Goal: Information Seeking & Learning: Learn about a topic

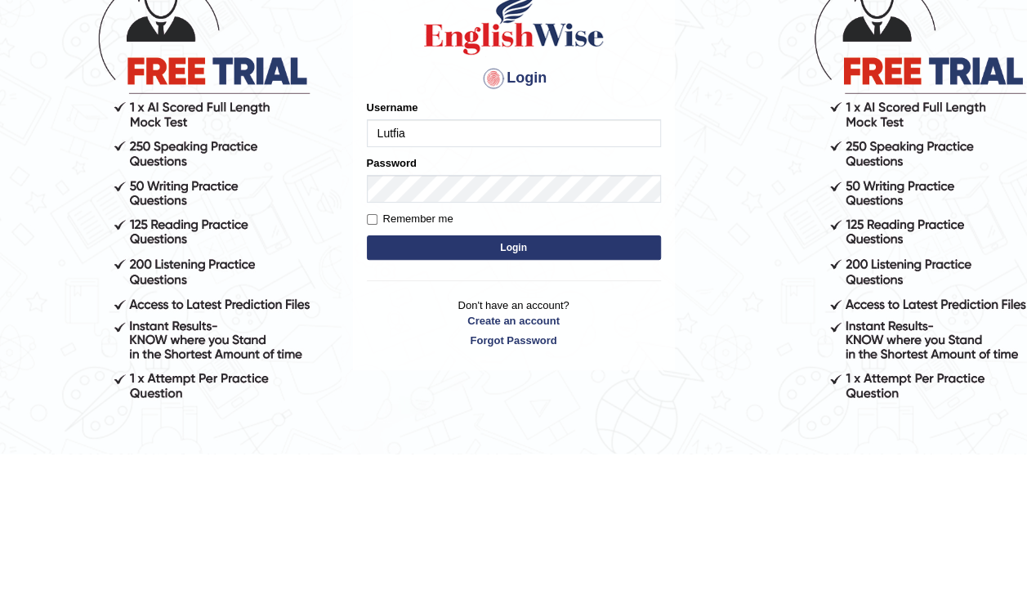
type input "Lutfia"
click at [543, 395] on button "Login" at bounding box center [514, 389] width 294 height 25
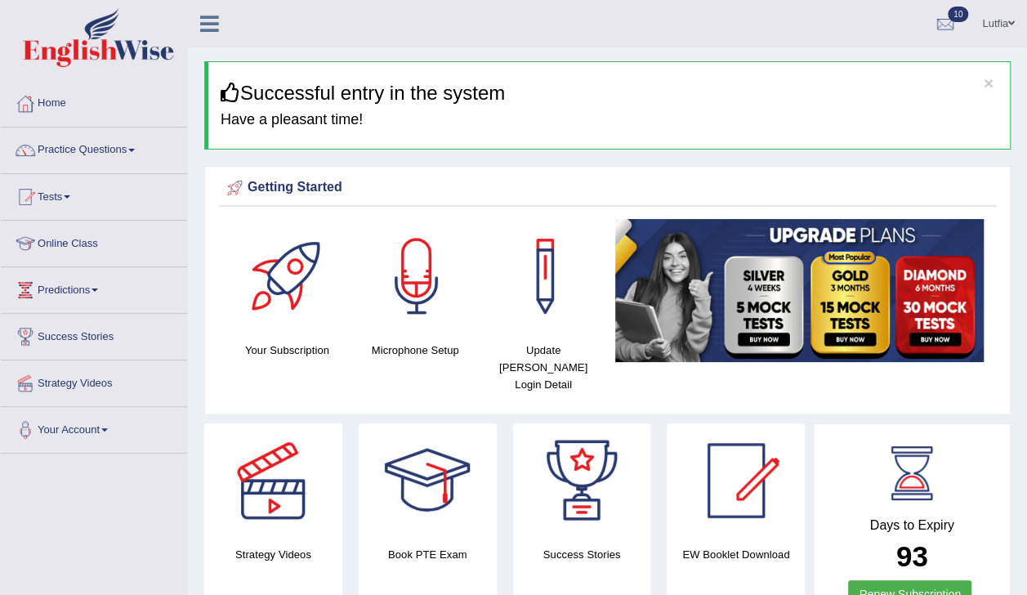
click at [91, 159] on link "Practice Questions" at bounding box center [94, 147] width 186 height 41
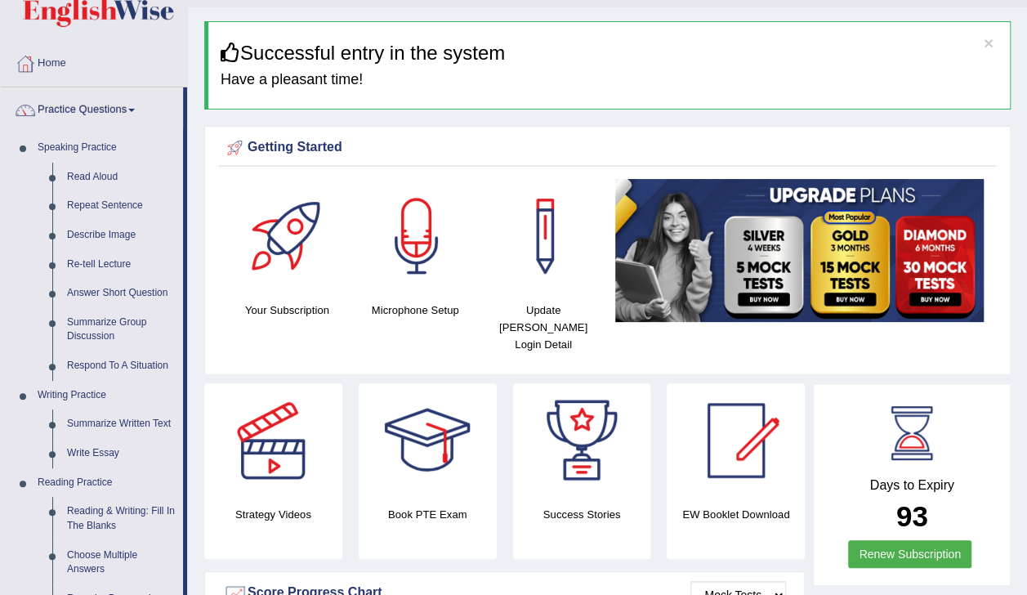
scroll to position [52, 0]
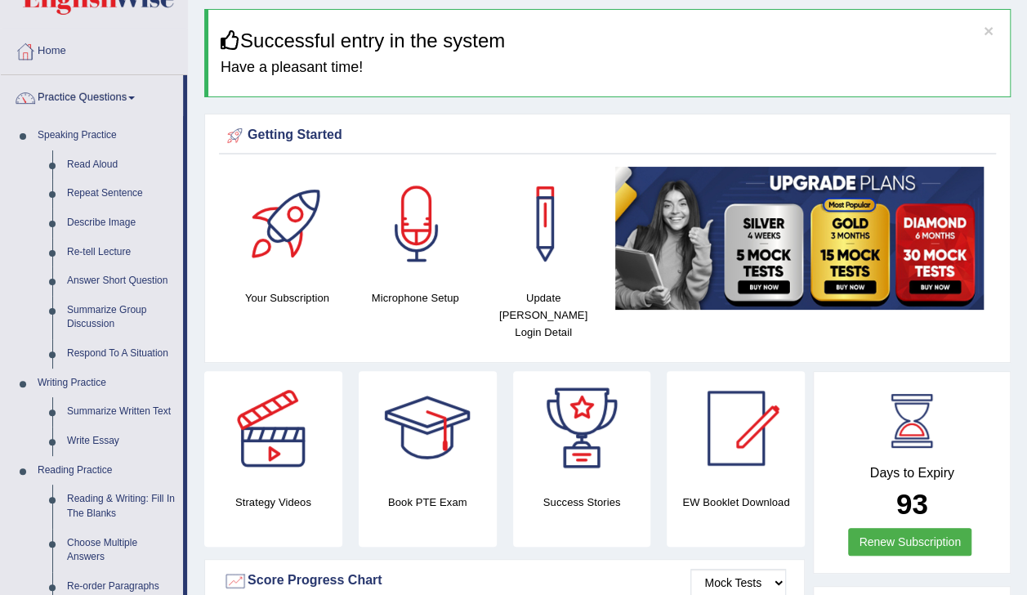
click at [141, 516] on link "Reading & Writing: Fill In The Blanks" at bounding box center [121, 506] width 123 height 43
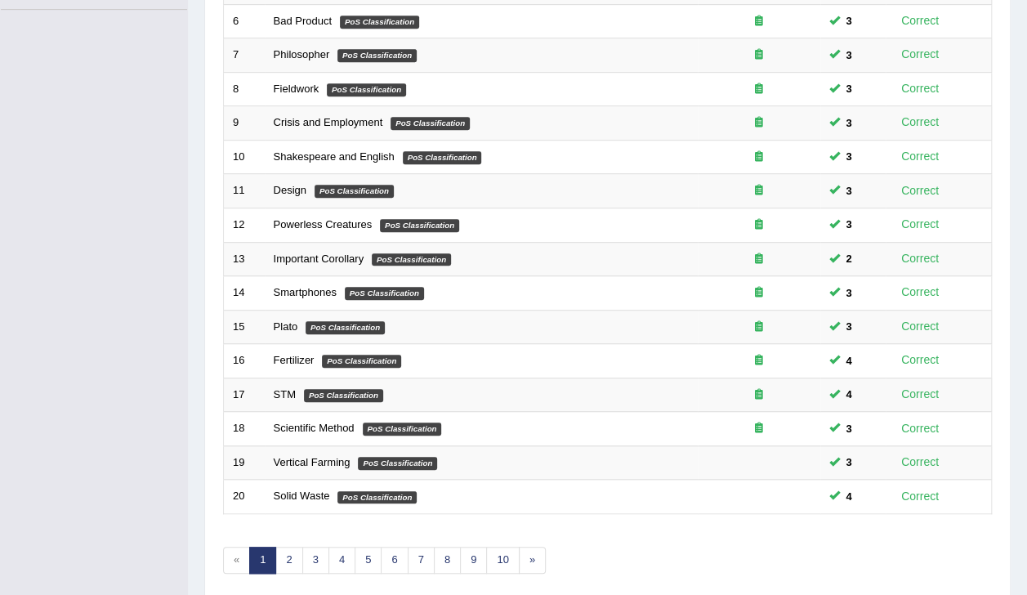
scroll to position [440, 0]
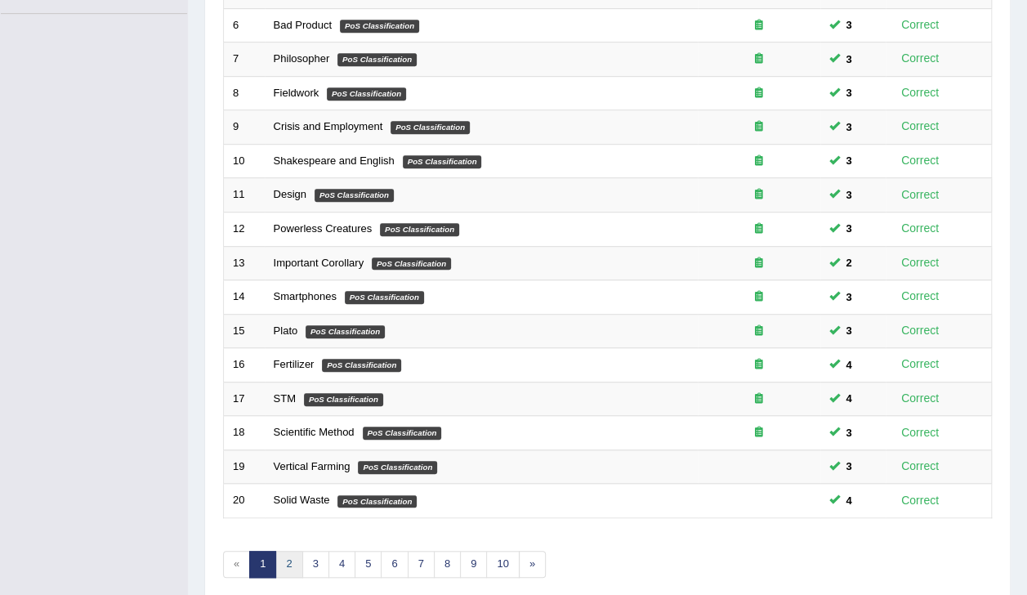
click at [293, 551] on link "2" at bounding box center [288, 564] width 27 height 27
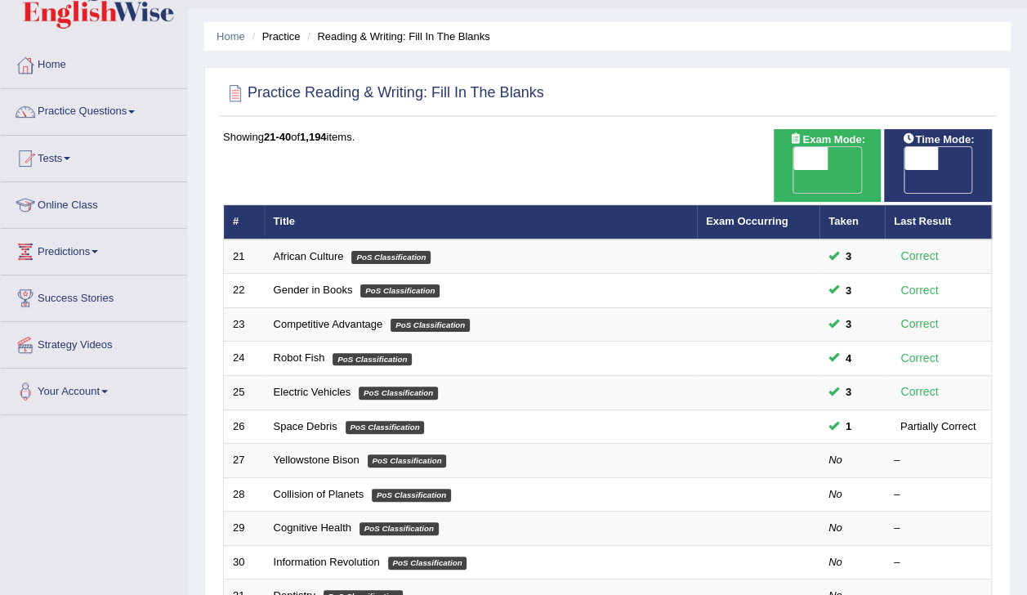
scroll to position [66, 0]
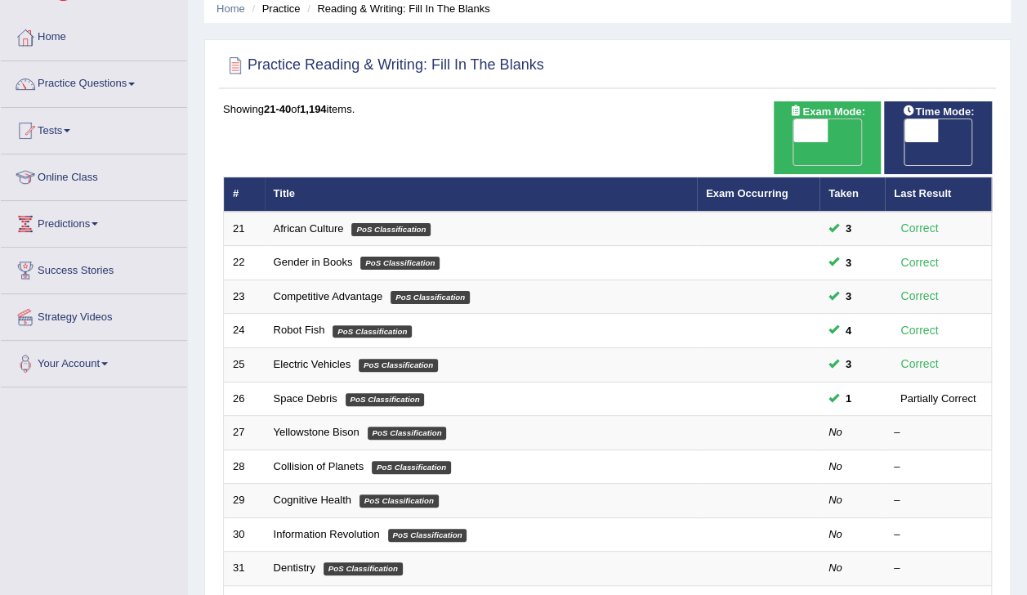
click at [315, 426] on link "Yellowstone Bison" at bounding box center [317, 432] width 86 height 12
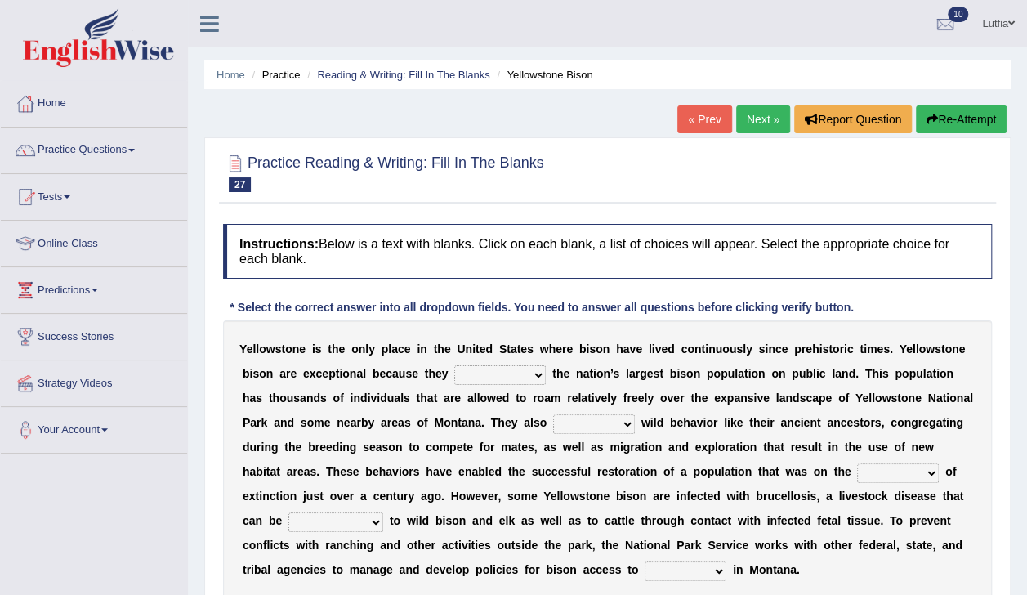
click at [454, 378] on select "congregate comprise consist compromise" at bounding box center [500, 375] width 92 height 20
select select "congregate"
click at [454, 365] on select "congregate comprise consist compromise" at bounding box center [500, 375] width 92 height 20
click at [701, 449] on b "x" at bounding box center [704, 446] width 7 height 13
click at [715, 450] on b "l" at bounding box center [716, 446] width 3 height 13
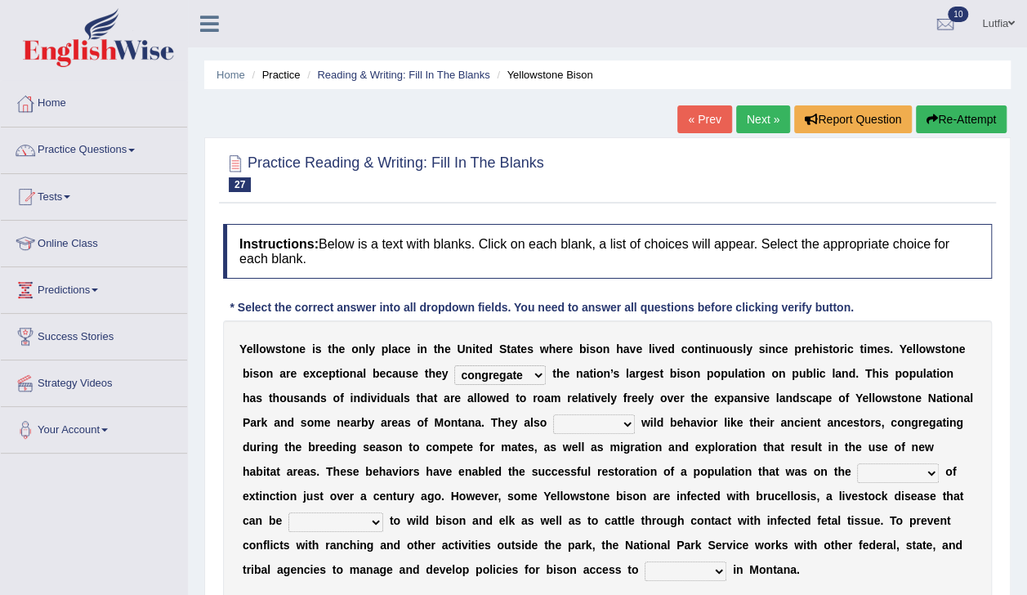
click at [735, 450] on b "t" at bounding box center [737, 446] width 4 height 13
click at [553, 427] on select "exhibit disregard resist encourage" at bounding box center [594, 424] width 82 height 20
select select "encourage"
click at [553, 414] on select "exhibit disregard resist encourage" at bounding box center [594, 424] width 82 height 20
click at [857, 477] on select "brine brink danger brindle" at bounding box center [898, 473] width 82 height 20
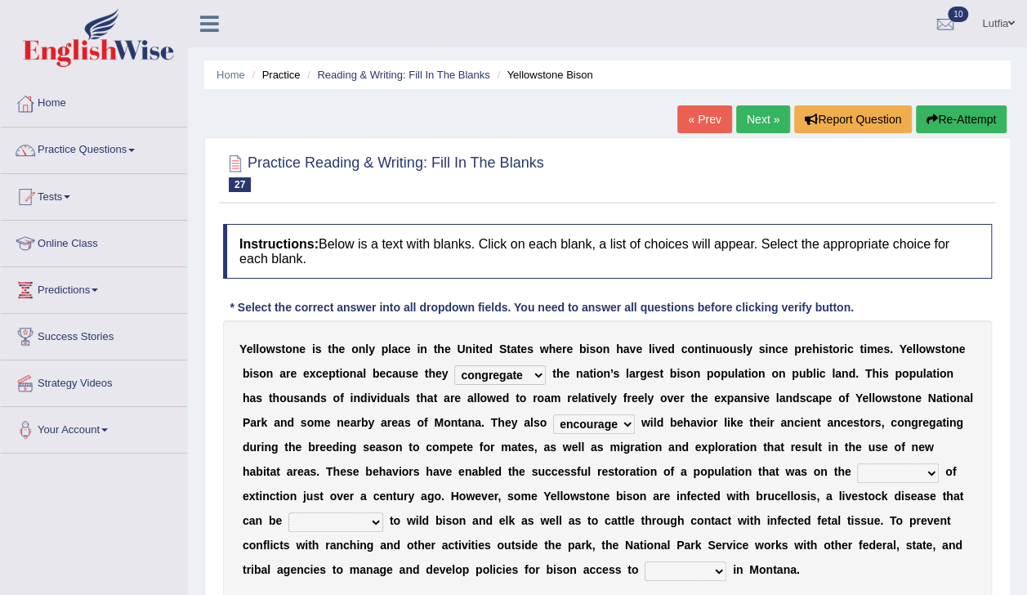
select select "danger"
click at [857, 463] on select "brine brink danger brindle" at bounding box center [898, 473] width 82 height 20
click at [383, 512] on select "transplanted transported transgressed transmitted" at bounding box center [335, 522] width 95 height 20
select select "transmitted"
click at [383, 512] on select "transplanted transported transgressed transmitted" at bounding box center [335, 522] width 95 height 20
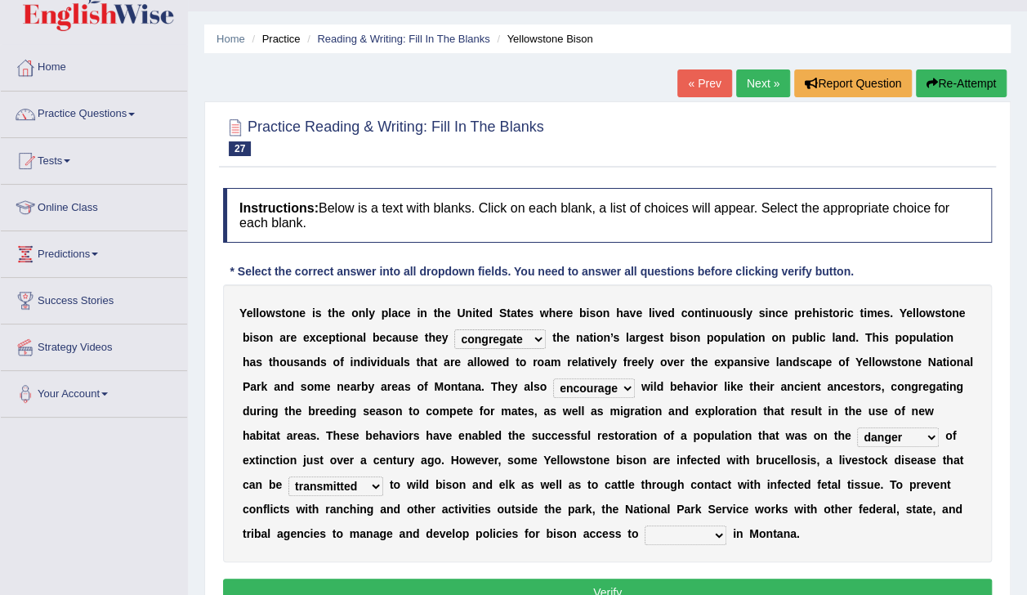
scroll to position [78, 0]
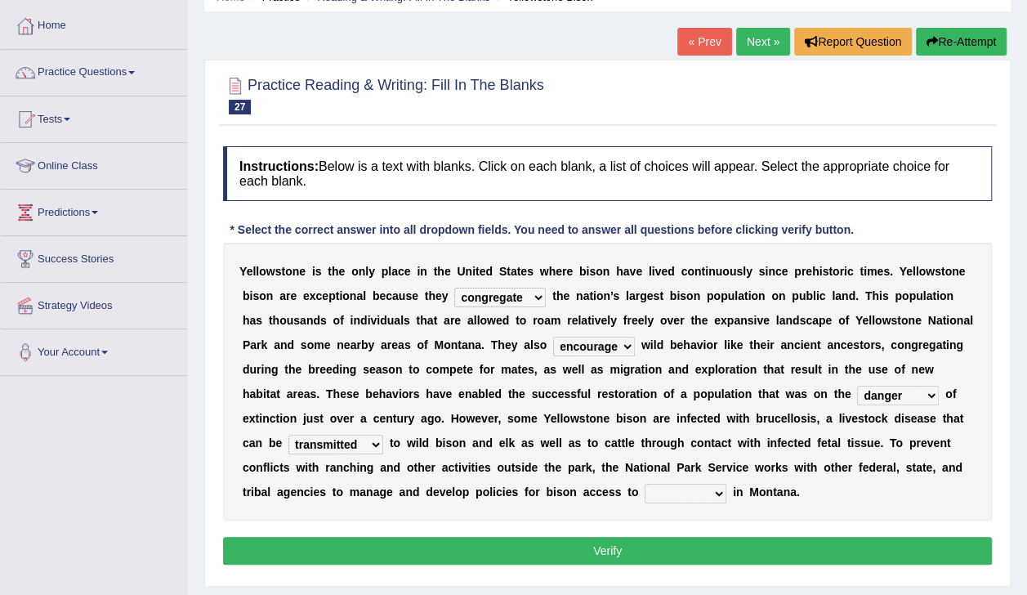
click at [726, 484] on select "habitat habitat habitant food" at bounding box center [686, 494] width 82 height 20
select select "habitat"
click at [726, 484] on select "habitat habitat habitant food" at bounding box center [686, 494] width 82 height 20
click at [788, 562] on button "Verify" at bounding box center [607, 551] width 769 height 28
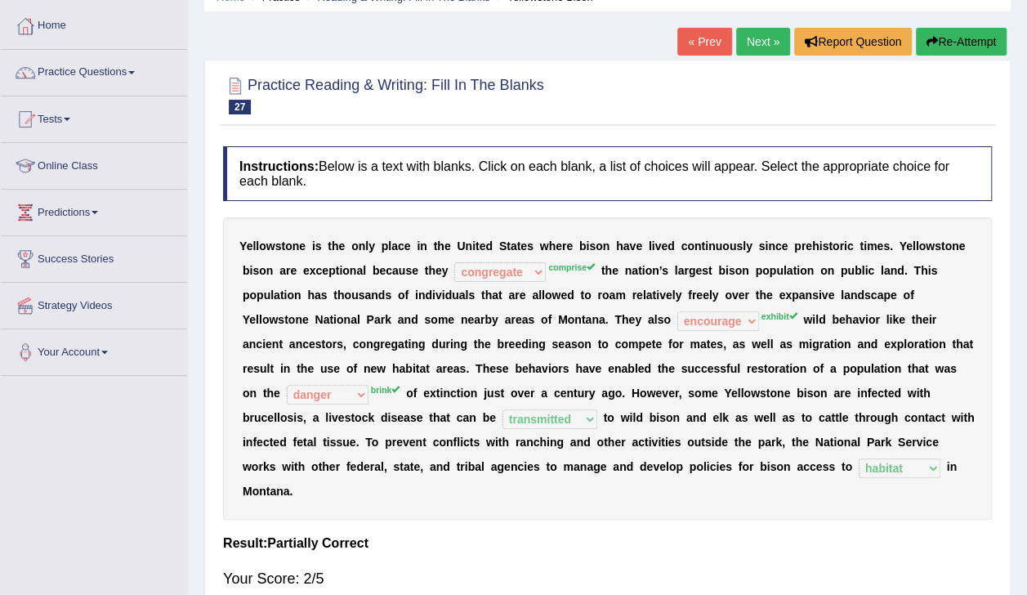
click at [967, 48] on button "Re-Attempt" at bounding box center [961, 42] width 91 height 28
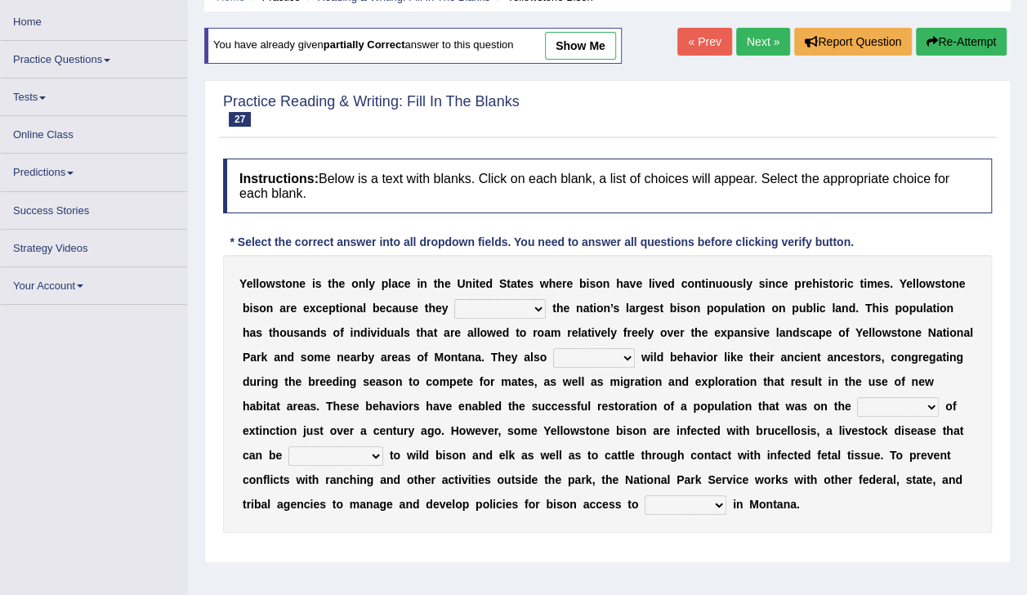
click at [454, 312] on select "congregate comprise consist compromise" at bounding box center [500, 309] width 92 height 20
select select "compromise"
click at [454, 299] on select "congregate comprise consist compromise" at bounding box center [500, 309] width 92 height 20
click at [553, 357] on select "exhibit disregard resist encourage" at bounding box center [594, 358] width 82 height 20
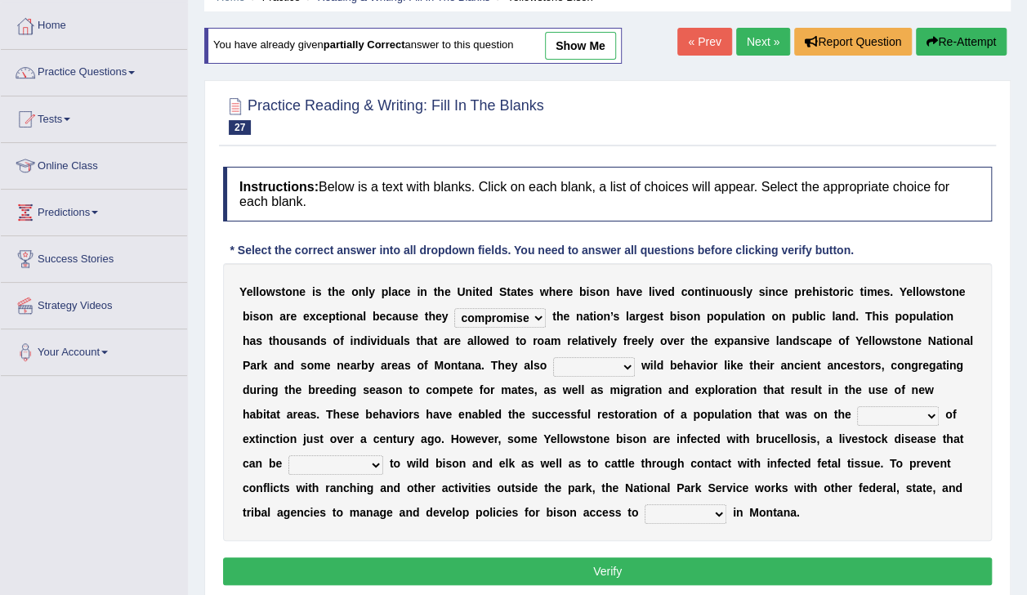
select select "exhibit"
click at [553, 357] on select "exhibit disregard resist encourage" at bounding box center [594, 367] width 82 height 20
click at [857, 422] on select "brine brink danger brindle" at bounding box center [898, 416] width 82 height 20
select select "brink"
click at [857, 406] on select "brine brink danger brindle" at bounding box center [898, 416] width 82 height 20
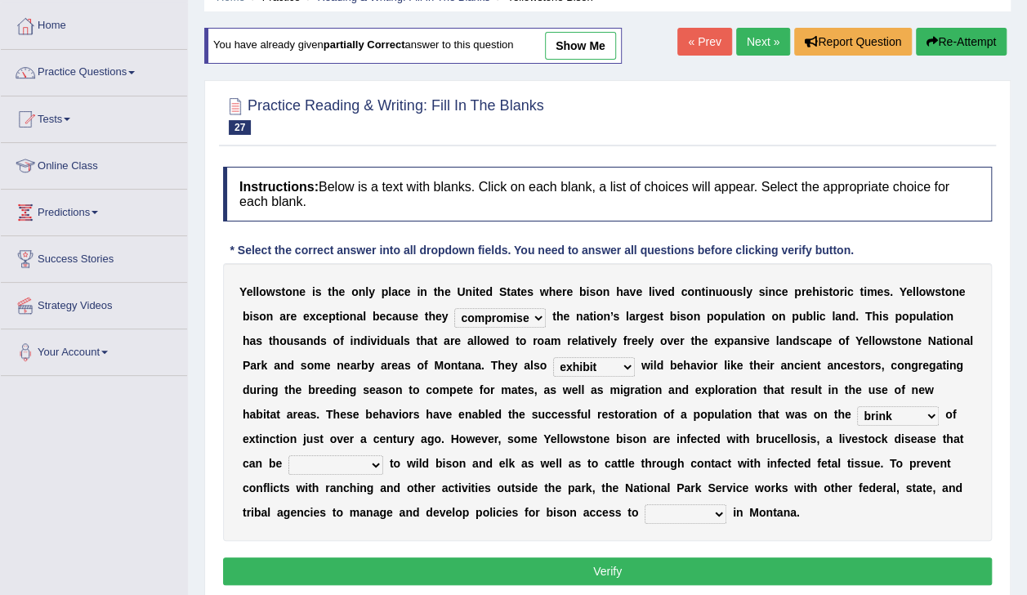
click at [383, 455] on select "transplanted transported transgressed transmitted" at bounding box center [335, 465] width 95 height 20
select select "transmitted"
click at [383, 455] on select "transplanted transported transgressed transmitted" at bounding box center [335, 465] width 95 height 20
click at [726, 504] on select "habitat habitat habitant food" at bounding box center [686, 514] width 82 height 20
select select "habitat"
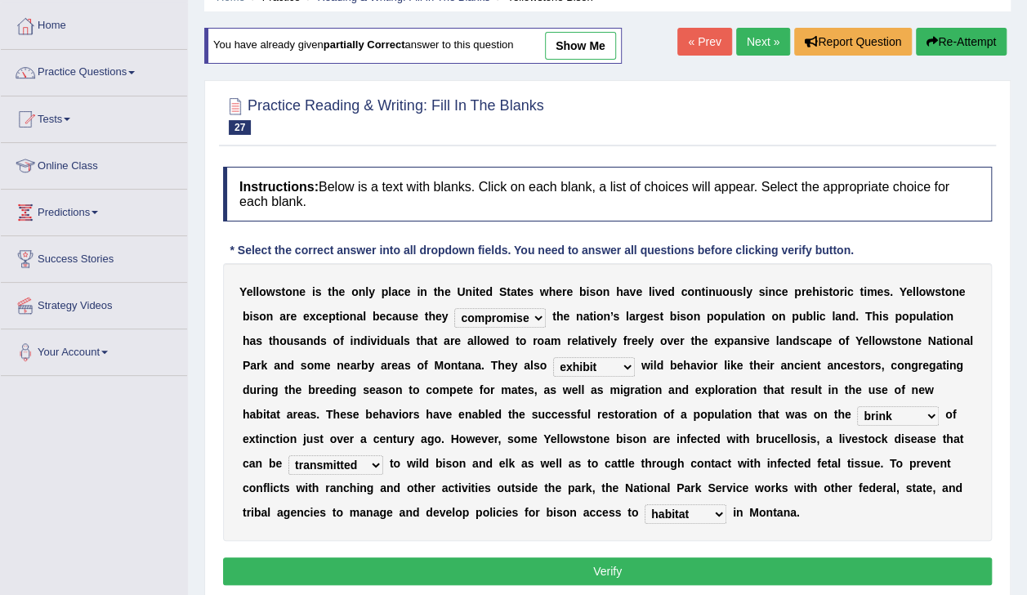
click at [726, 504] on select "habitat habitat habitant food" at bounding box center [686, 514] width 82 height 20
click at [613, 572] on button "Verify" at bounding box center [607, 571] width 769 height 28
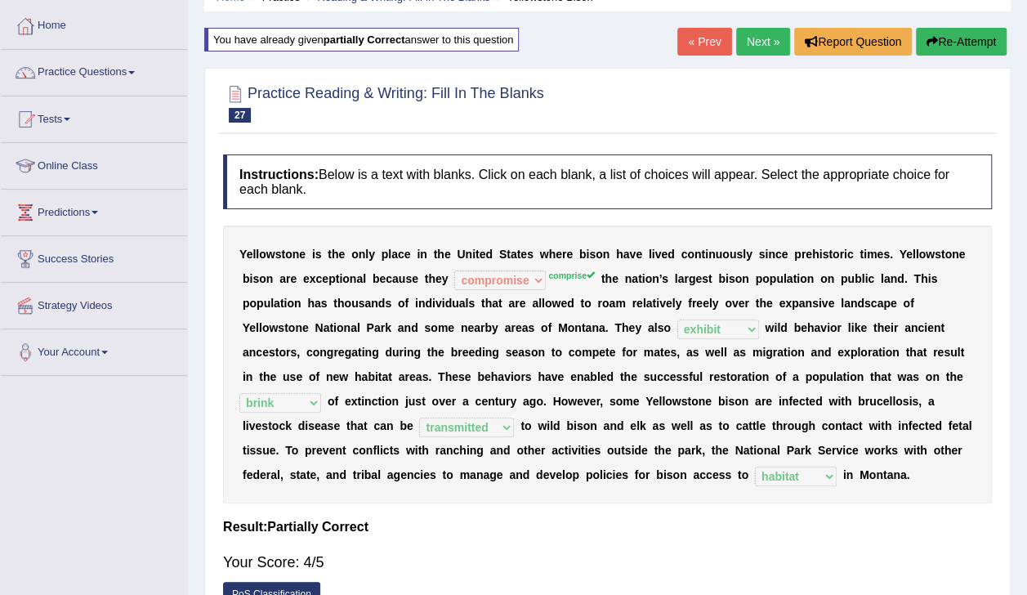
click at [976, 47] on button "Re-Attempt" at bounding box center [961, 42] width 91 height 28
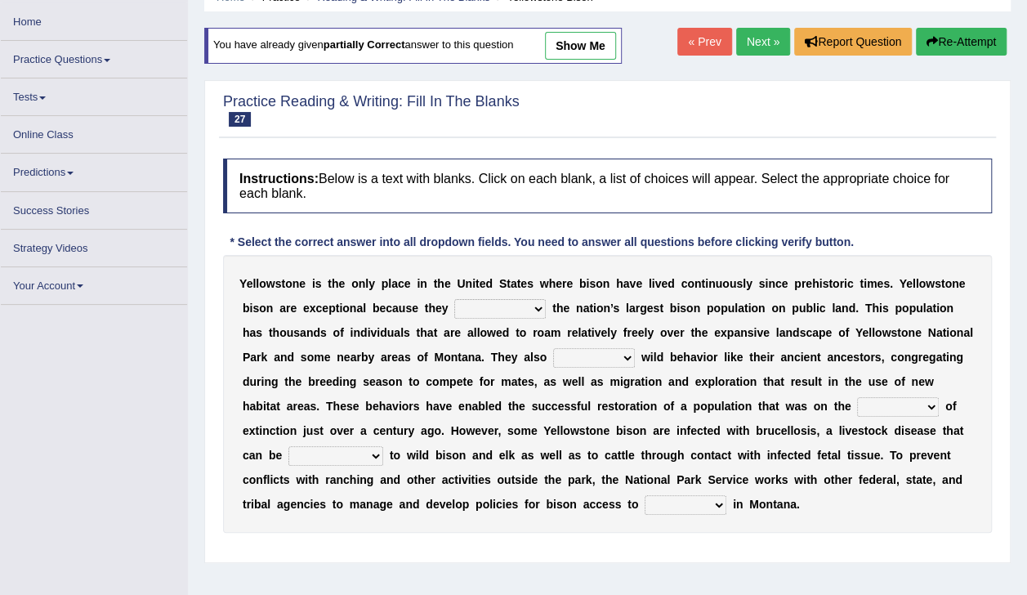
click at [463, 311] on select "congregate comprise consist compromise" at bounding box center [500, 309] width 92 height 20
select select "comprise"
click at [454, 299] on select "congregate comprise consist compromise" at bounding box center [500, 309] width 92 height 20
click at [553, 366] on select "exhibit disregard resist encourage" at bounding box center [594, 358] width 82 height 20
select select "exhibit"
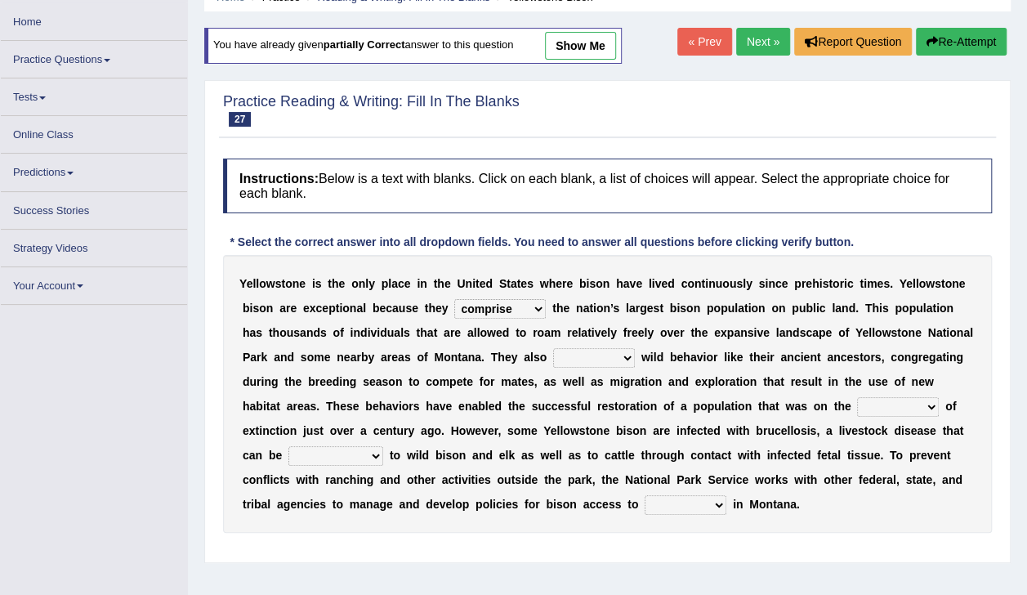
click at [553, 348] on select "exhibit disregard resist encourage" at bounding box center [594, 358] width 82 height 20
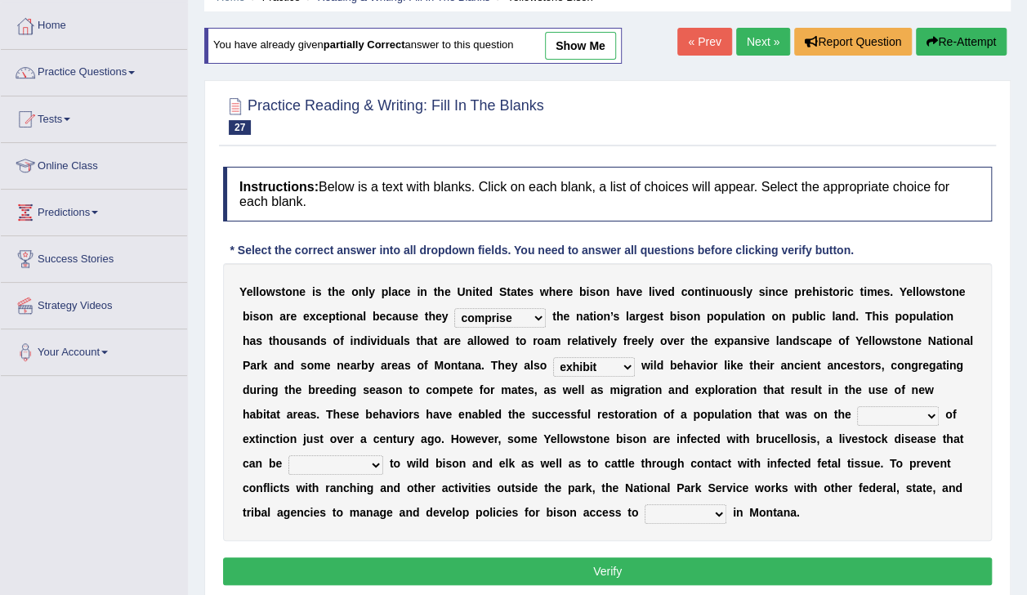
click at [857, 417] on select "brine brink danger brindle" at bounding box center [898, 416] width 82 height 20
select select "brink"
click at [857, 406] on select "brine brink danger brindle" at bounding box center [898, 416] width 82 height 20
click at [383, 455] on select "transplanted transported transgressed transmitted" at bounding box center [335, 465] width 95 height 20
select select "transmitted"
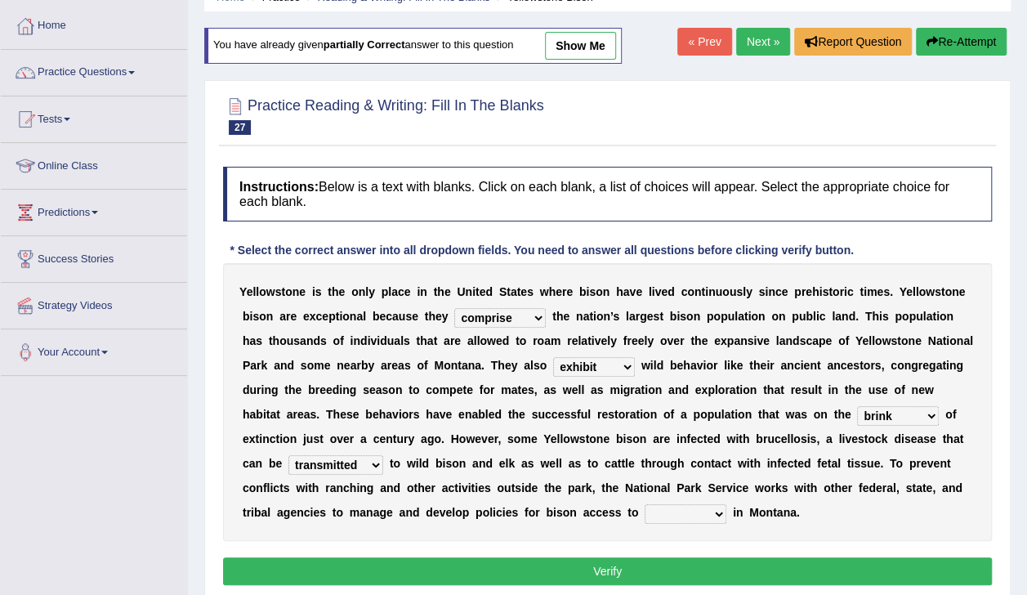
click at [383, 455] on select "transplanted transported transgressed transmitted" at bounding box center [335, 465] width 95 height 20
click at [726, 504] on select "habitat habitat habitant food" at bounding box center [686, 514] width 82 height 20
select select "habitat"
click at [726, 504] on select "habitat habitat habitant food" at bounding box center [686, 514] width 82 height 20
click at [707, 573] on button "Verify" at bounding box center [607, 571] width 769 height 28
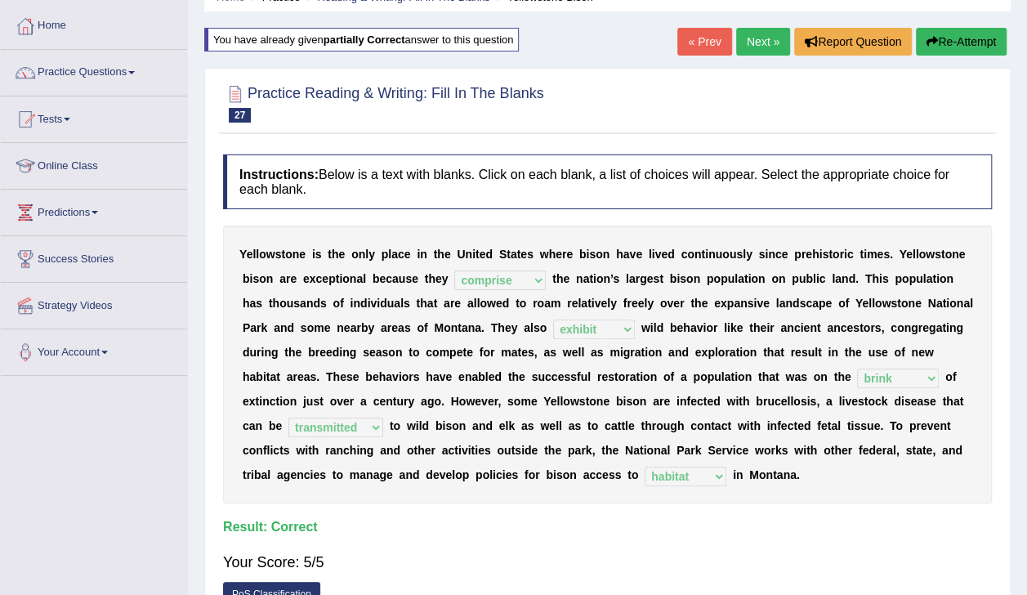
click at [782, 49] on link "Next »" at bounding box center [763, 42] width 54 height 28
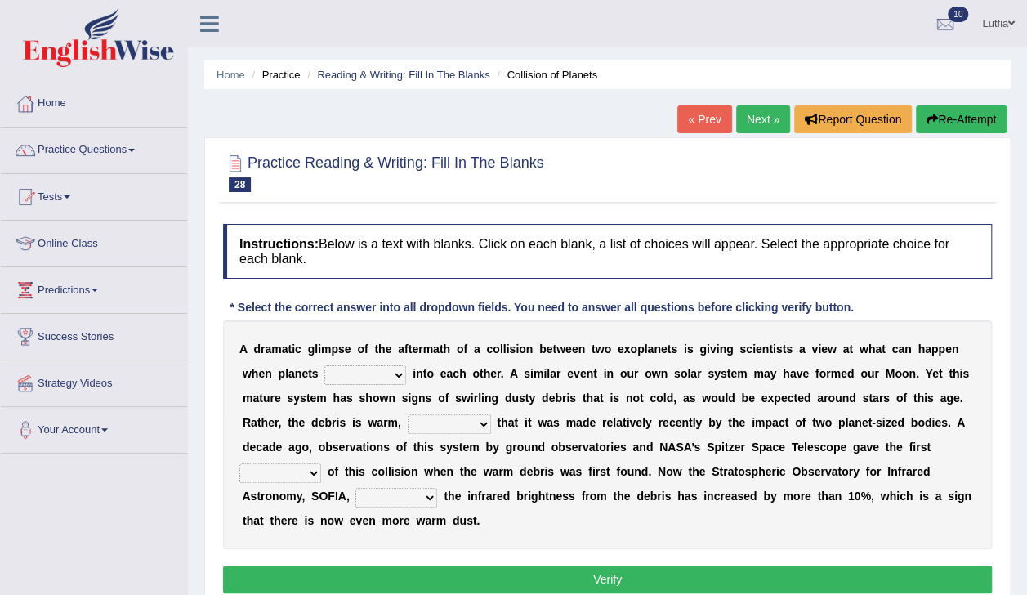
click at [811, 396] on b at bounding box center [814, 397] width 7 height 13
click at [362, 378] on select "crash explore roam implode" at bounding box center [365, 375] width 82 height 20
select select "crash"
click at [324, 365] on select "crash explore roam implode" at bounding box center [365, 375] width 82 height 20
click at [408, 419] on select "reinforcing sentencing forging conducing" at bounding box center [449, 424] width 83 height 20
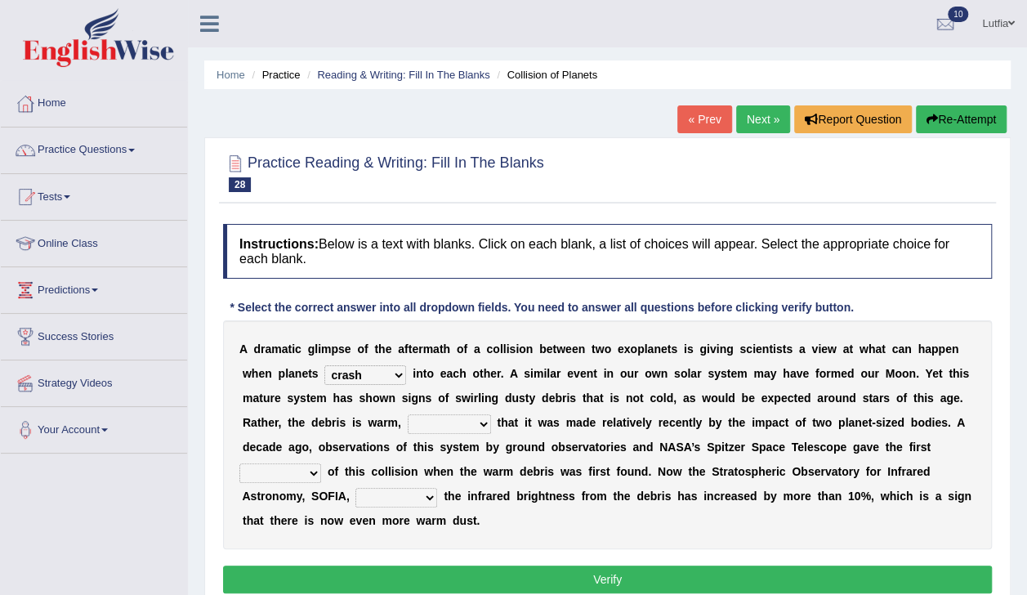
select select "reinforcing"
click at [408, 414] on select "reinforcing sentencing forging conducing" at bounding box center [449, 424] width 83 height 20
click at [321, 463] on select "pints faints hints taints" at bounding box center [280, 473] width 82 height 20
select select "taints"
click at [321, 463] on select "pints faints hints taints" at bounding box center [280, 473] width 82 height 20
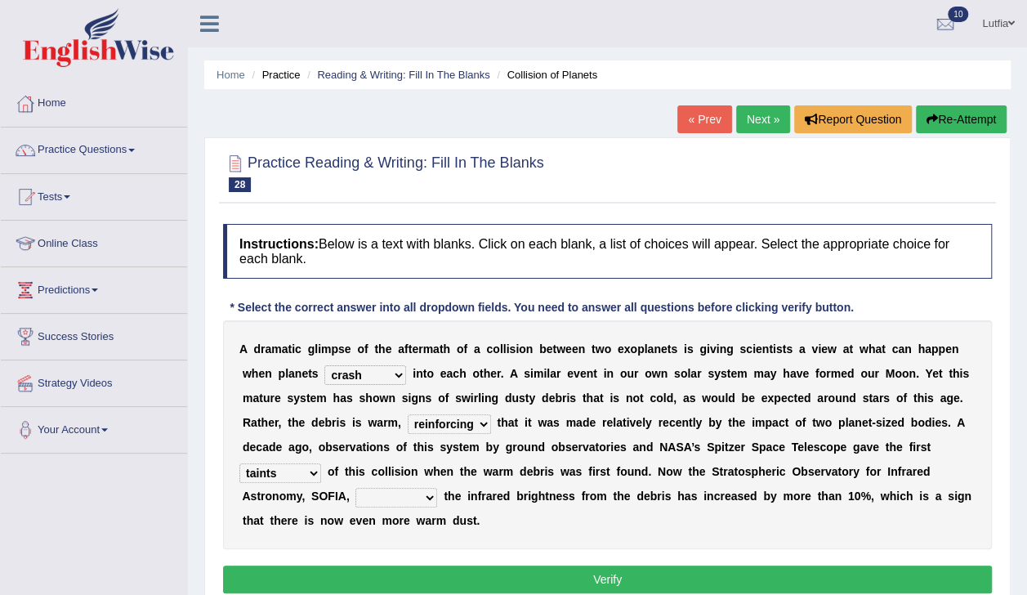
click at [437, 488] on select "concealed revealed repealed unsealed" at bounding box center [396, 498] width 82 height 20
select select "concealed"
click at [437, 488] on select "concealed revealed repealed unsealed" at bounding box center [396, 498] width 82 height 20
click at [616, 565] on button "Verify" at bounding box center [607, 579] width 769 height 28
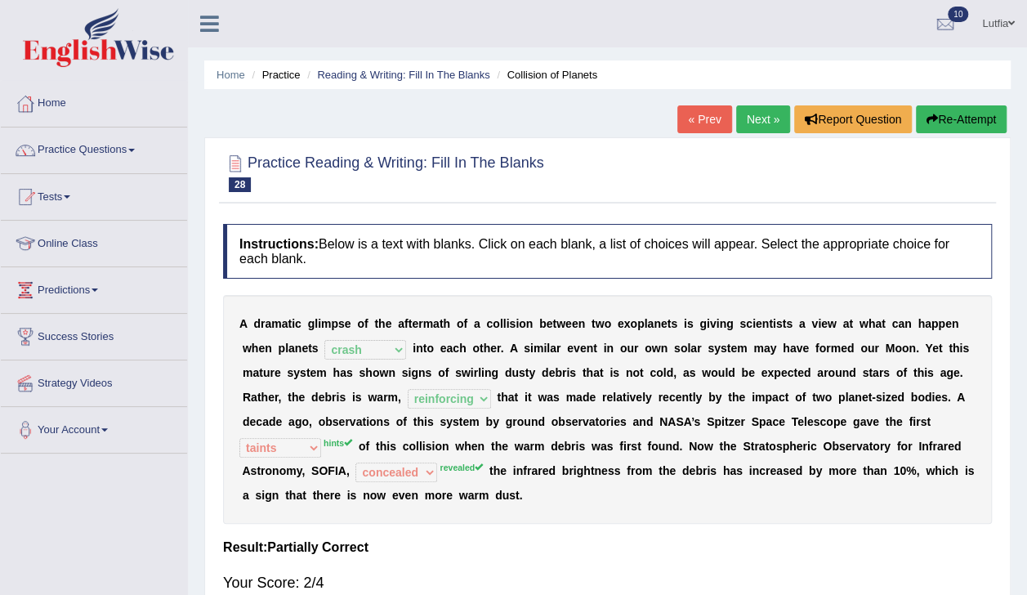
click at [74, 302] on link "Predictions" at bounding box center [94, 287] width 186 height 41
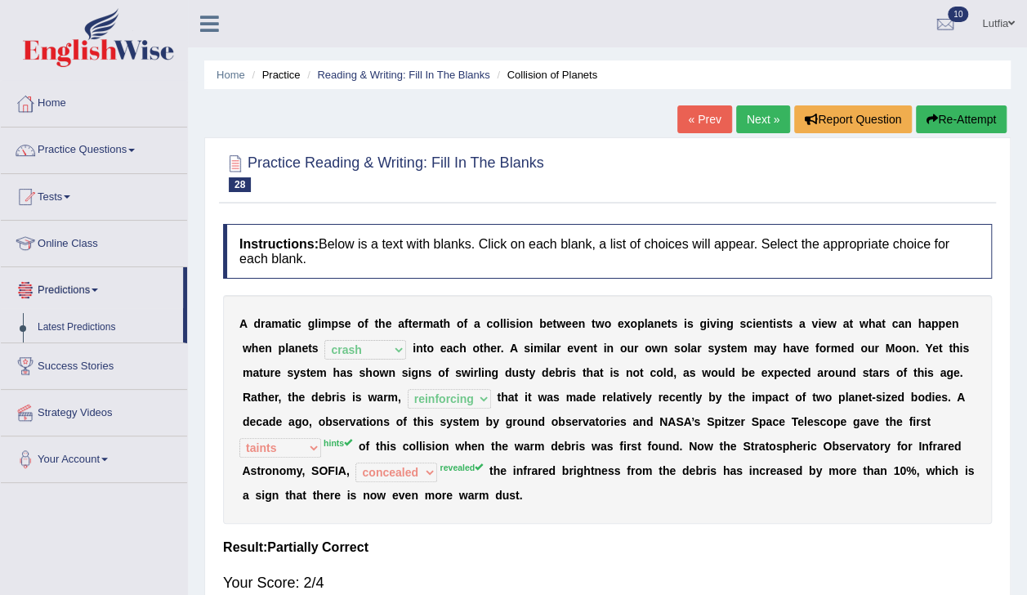
click at [96, 338] on link "Latest Predictions" at bounding box center [106, 327] width 153 height 29
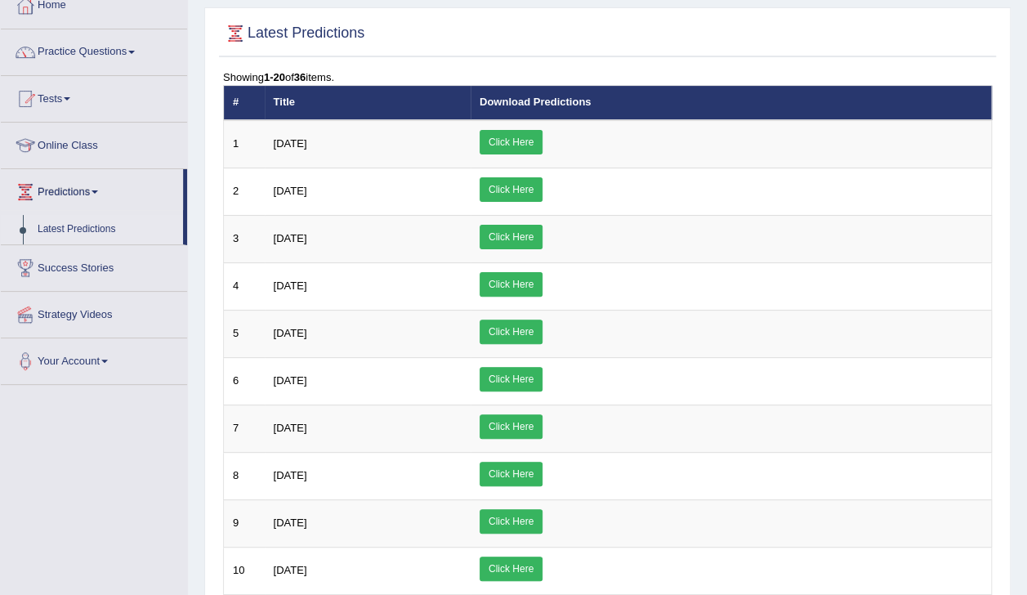
scroll to position [98, 0]
click at [307, 146] on span "[DATE]" at bounding box center [291, 143] width 34 height 12
click at [543, 147] on link "Click Here" at bounding box center [511, 142] width 63 height 25
click at [106, 57] on link "Practice Questions" at bounding box center [94, 49] width 186 height 41
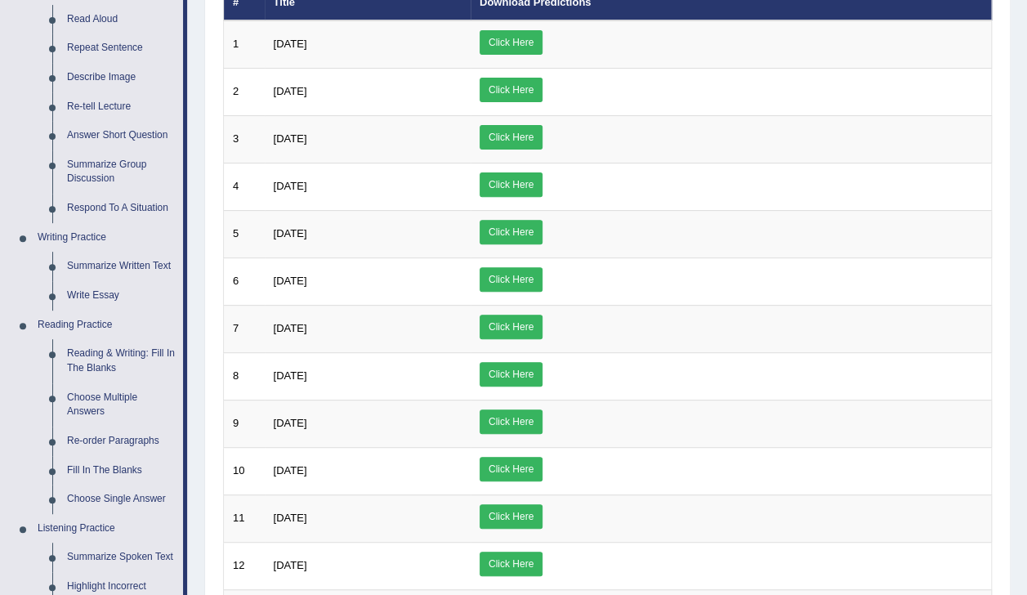
click at [160, 373] on link "Reading & Writing: Fill In The Blanks" at bounding box center [121, 360] width 123 height 43
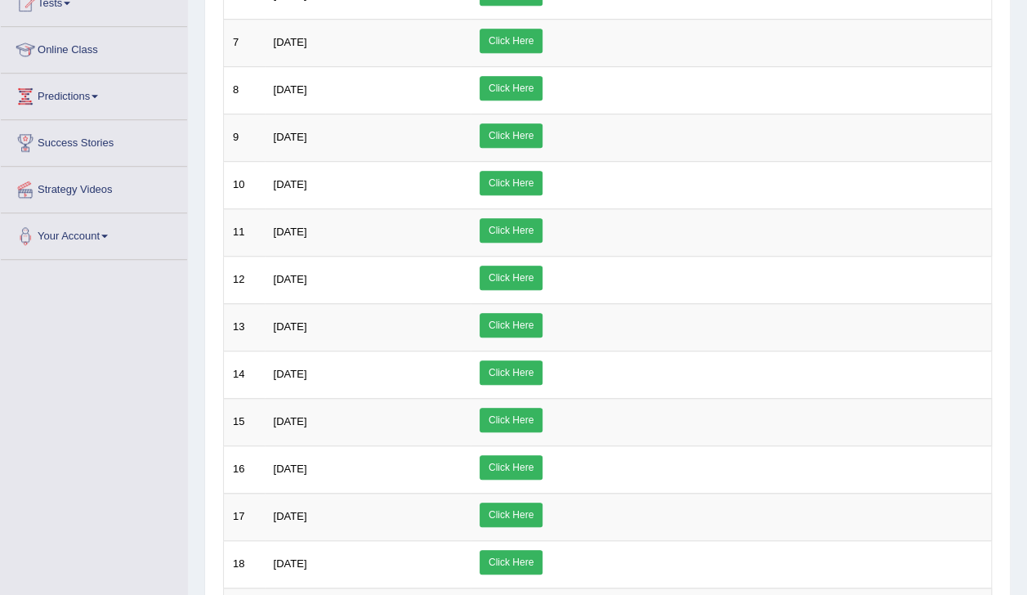
scroll to position [711, 0]
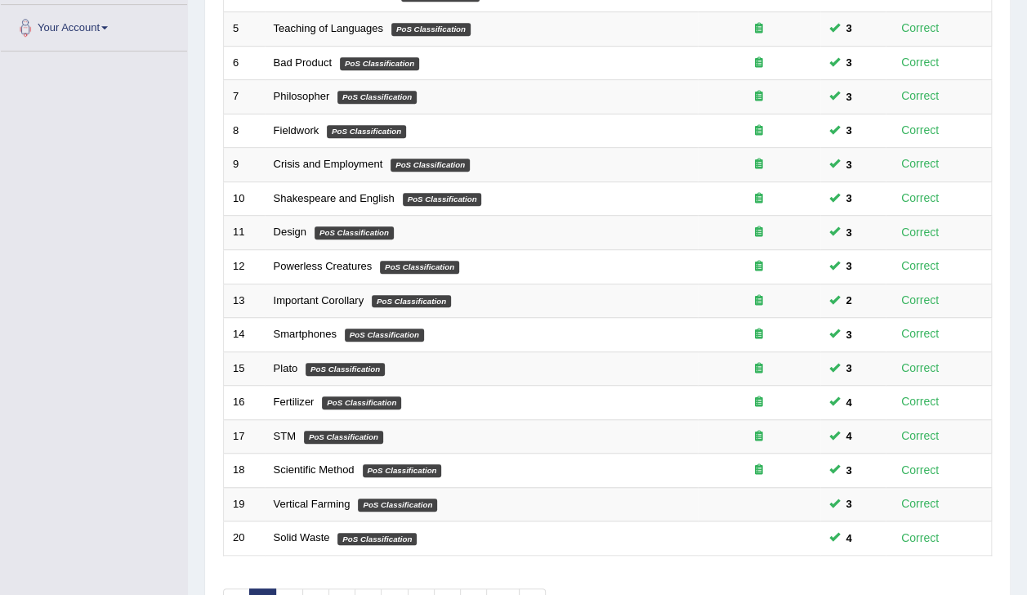
scroll to position [479, 0]
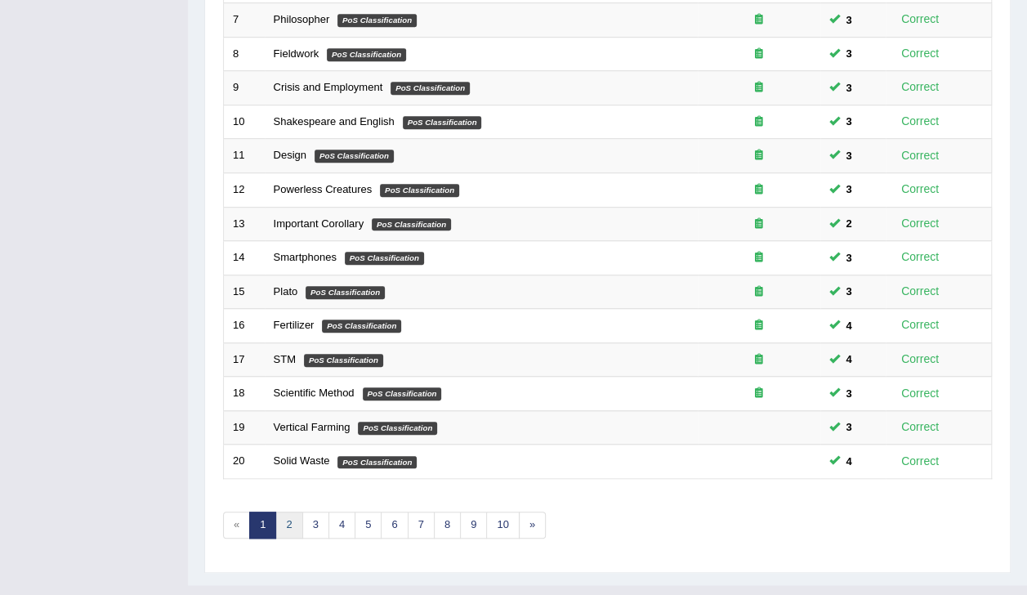
click at [293, 512] on link "2" at bounding box center [288, 525] width 27 height 27
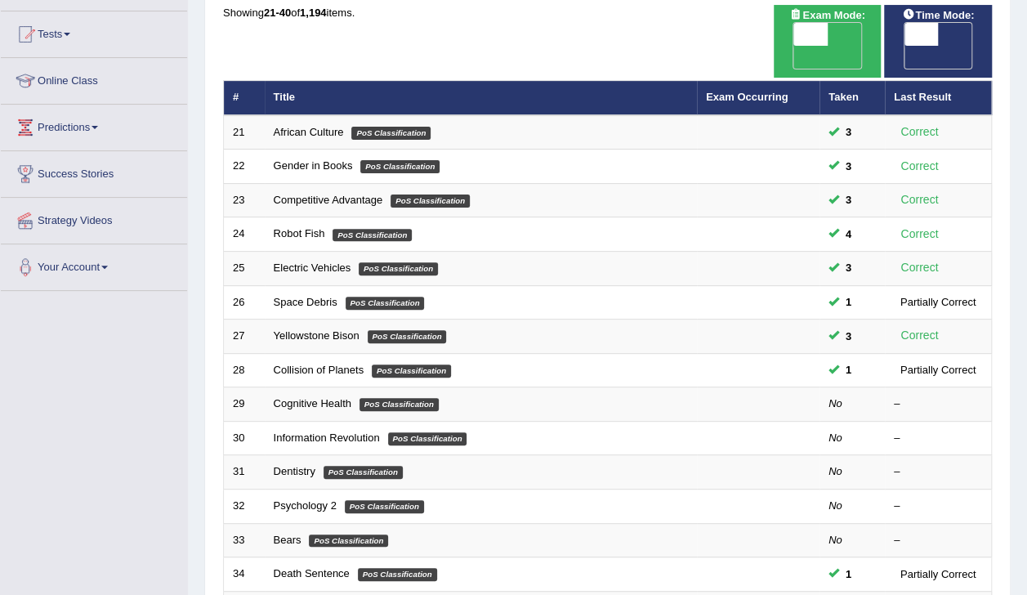
scroll to position [186, 0]
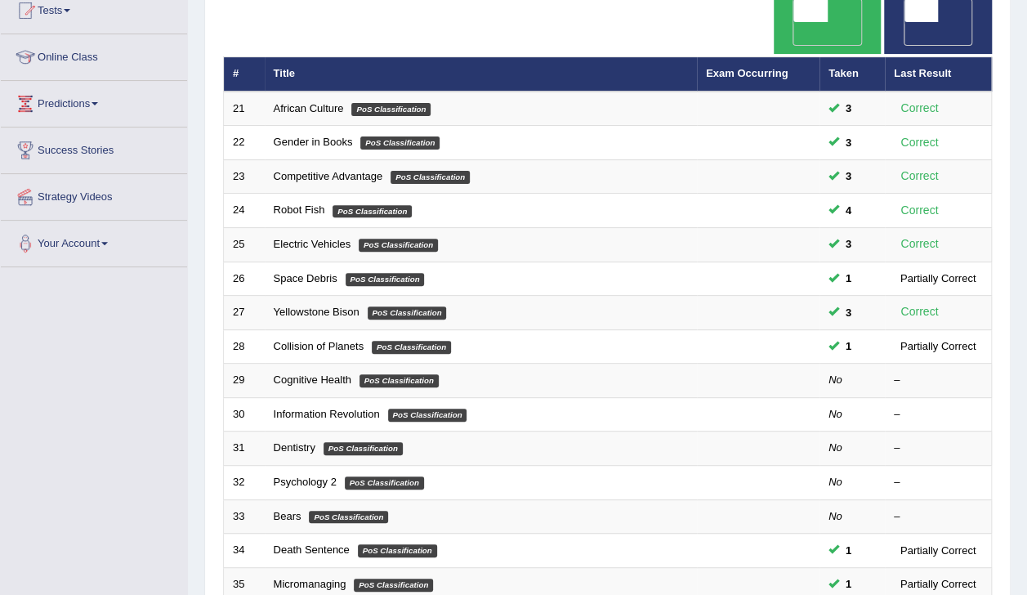
click at [330, 340] on link "Collision of Planets" at bounding box center [319, 346] width 91 height 12
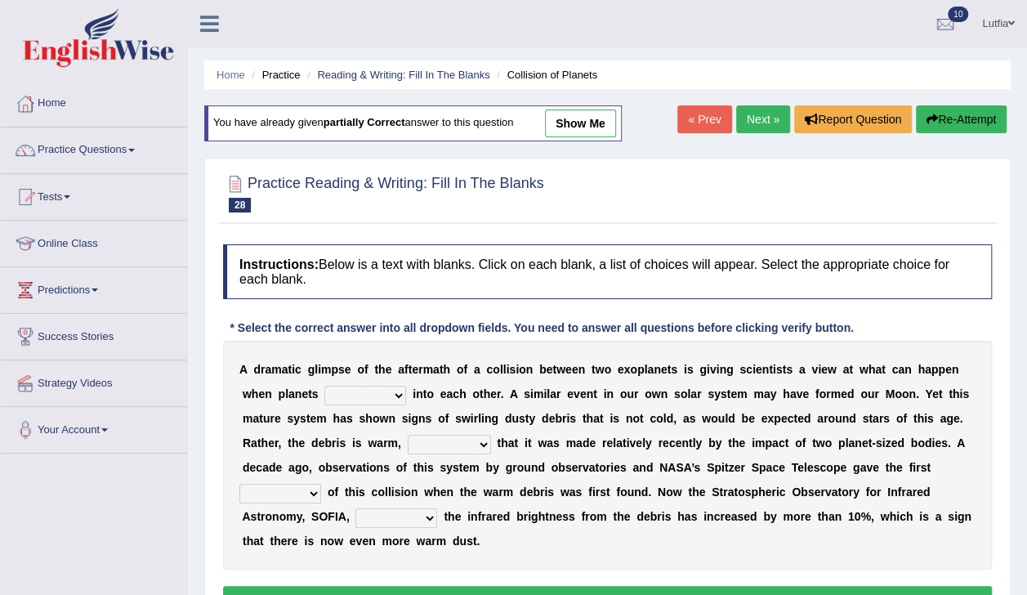
click at [348, 397] on select "crash explore roam implode" at bounding box center [365, 396] width 82 height 20
select select "crash"
click at [324, 386] on select "crash explore roam implode" at bounding box center [365, 396] width 82 height 20
click at [408, 448] on select "reinforcing sentencing forging conducing" at bounding box center [449, 445] width 83 height 20
select select "reinforcing"
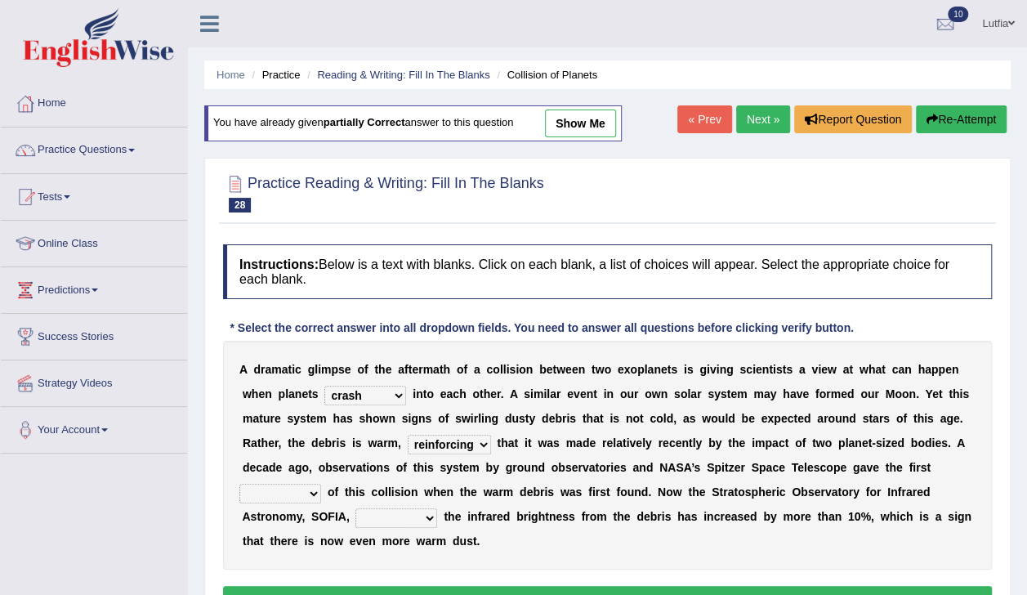
click at [408, 435] on select "reinforcing sentencing forging conducing" at bounding box center [449, 445] width 83 height 20
click at [321, 484] on select "pints faints hints taints" at bounding box center [280, 494] width 82 height 20
select select "hints"
click at [321, 484] on select "pints faints hints taints" at bounding box center [280, 494] width 82 height 20
click at [437, 508] on select "concealed revealed repealed unsealed" at bounding box center [396, 518] width 82 height 20
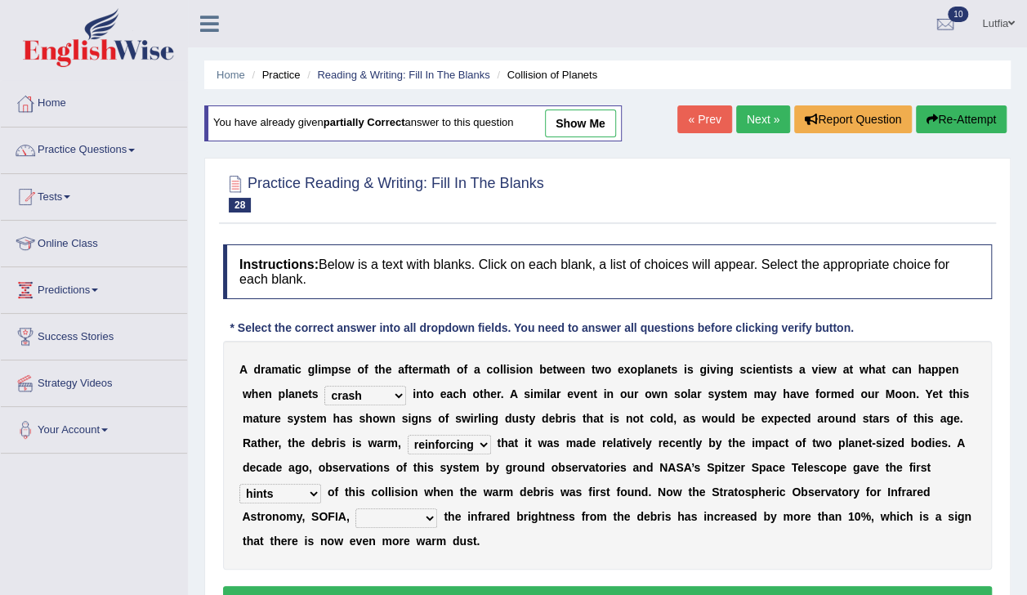
select select "revealed"
click at [437, 508] on select "concealed revealed repealed unsealed" at bounding box center [396, 518] width 82 height 20
click at [667, 586] on button "Verify" at bounding box center [607, 600] width 769 height 28
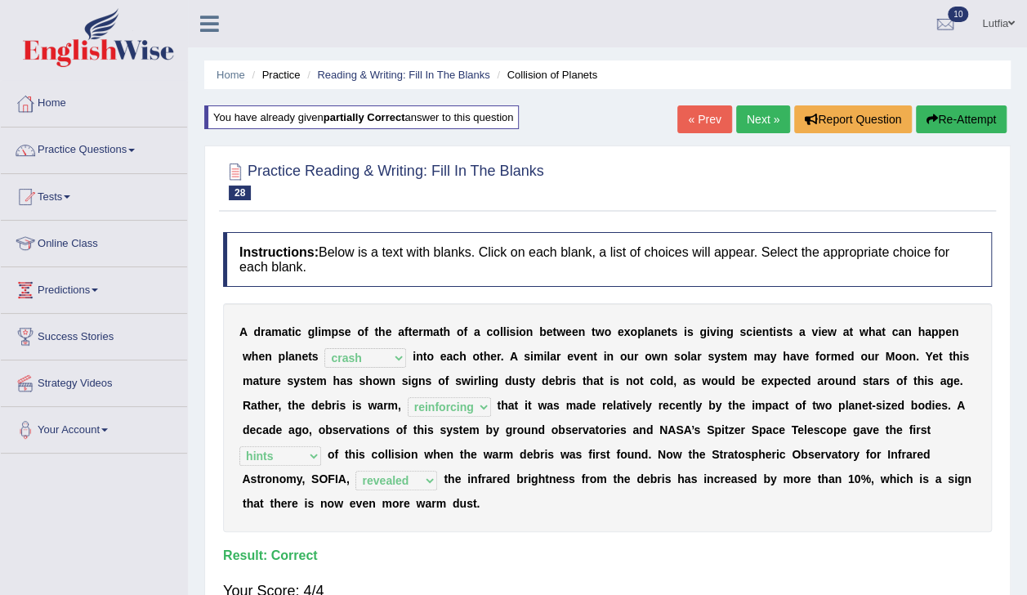
click at [761, 118] on link "Next »" at bounding box center [763, 119] width 54 height 28
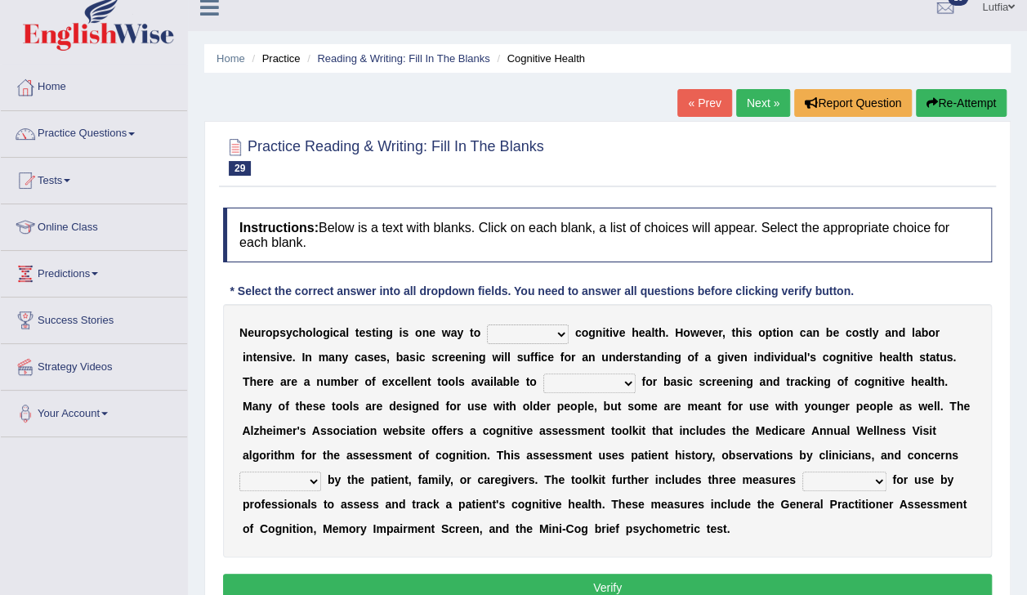
scroll to position [31, 0]
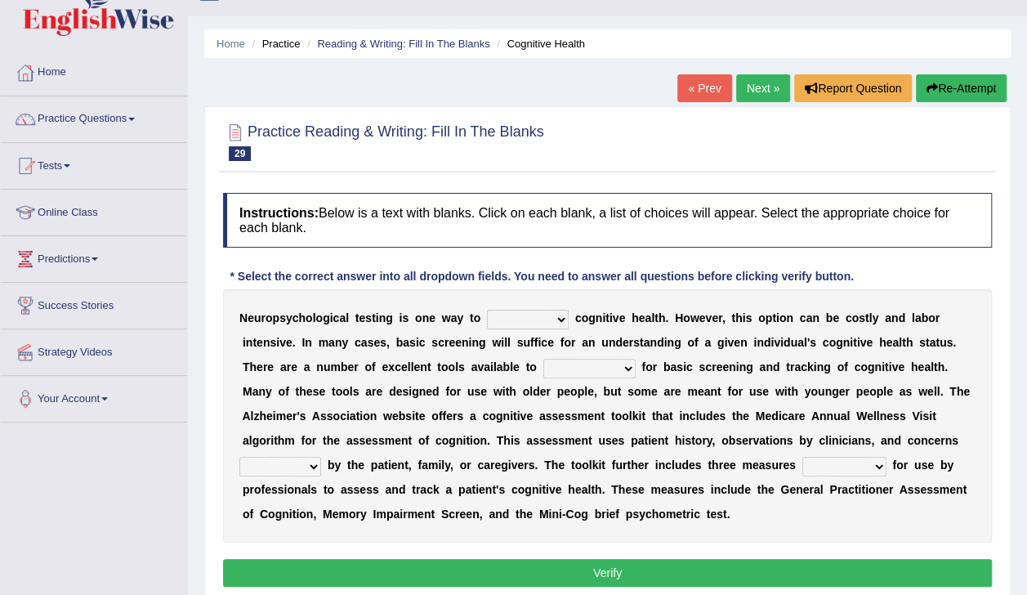
click at [526, 315] on select "obsess assess possess access" at bounding box center [528, 320] width 82 height 20
select select "access"
click at [487, 310] on select "obsess assess possess access" at bounding box center [528, 320] width 82 height 20
click at [543, 372] on select "stationers practitioners petitioners questioners" at bounding box center [589, 369] width 92 height 20
select select "practitioners"
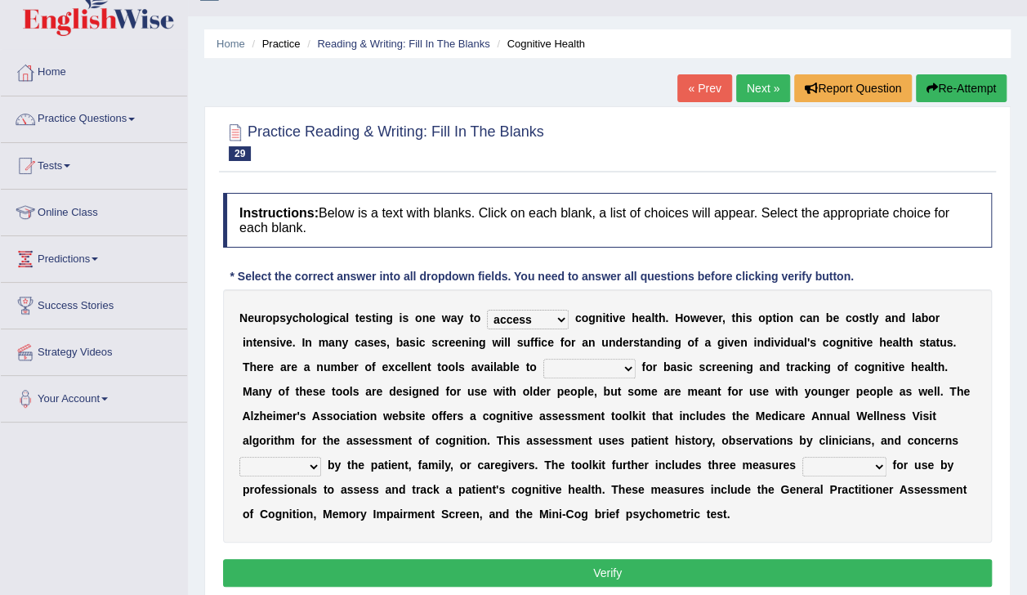
click at [543, 359] on select "stationers practitioners petitioners questioners" at bounding box center [589, 369] width 92 height 20
click at [321, 457] on select "raised rising arising praised" at bounding box center [280, 467] width 82 height 20
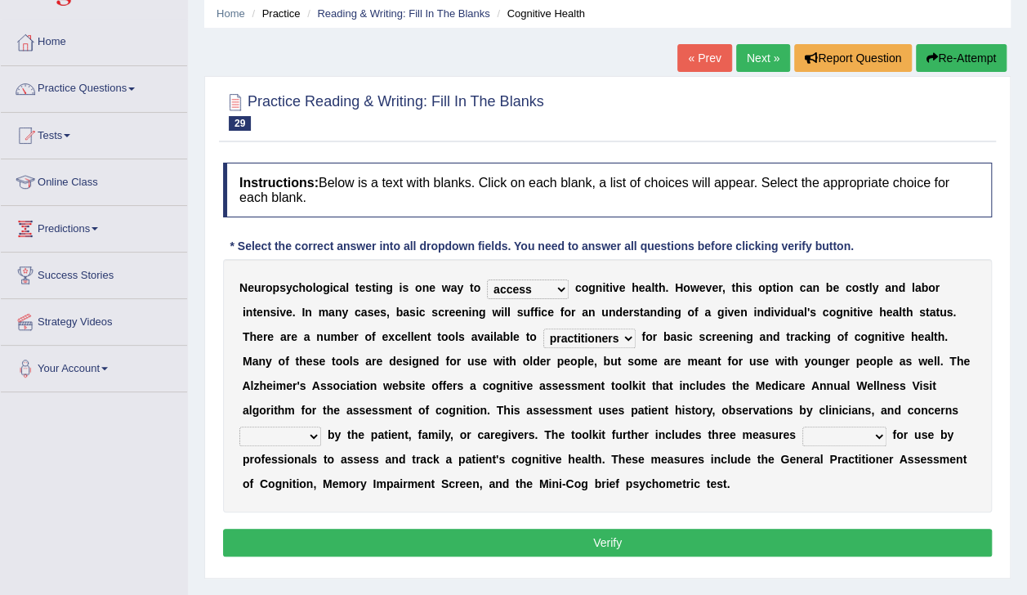
scroll to position [79, 0]
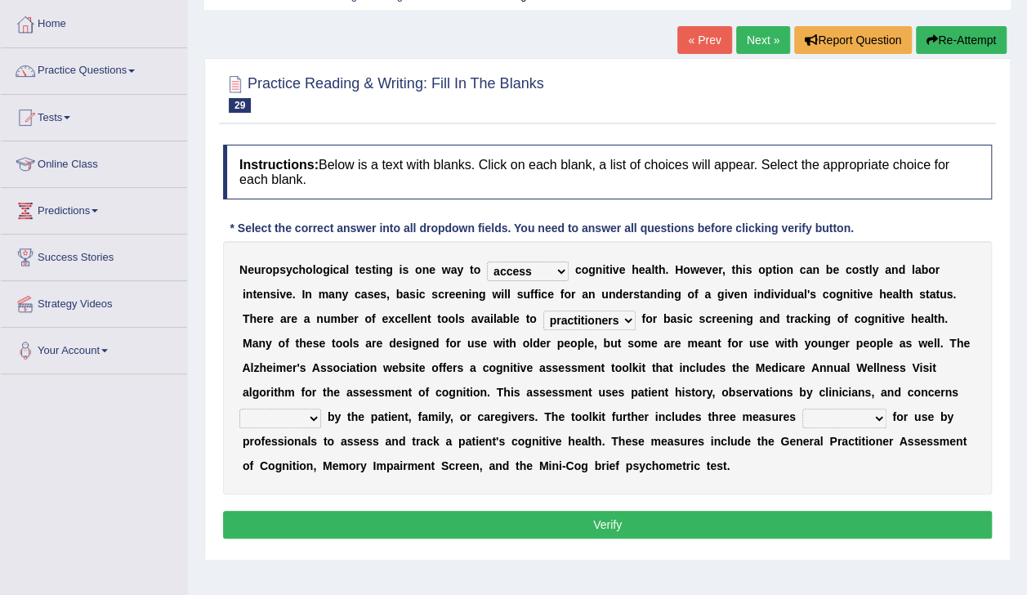
click at [321, 409] on select "raised rising arising praised" at bounding box center [280, 419] width 82 height 20
select select "praised"
click at [321, 409] on select "raised rising arising praised" at bounding box center [280, 419] width 82 height 20
click at [802, 414] on select "validated intimidated dilapidated antedated" at bounding box center [844, 419] width 84 height 20
select select "validated"
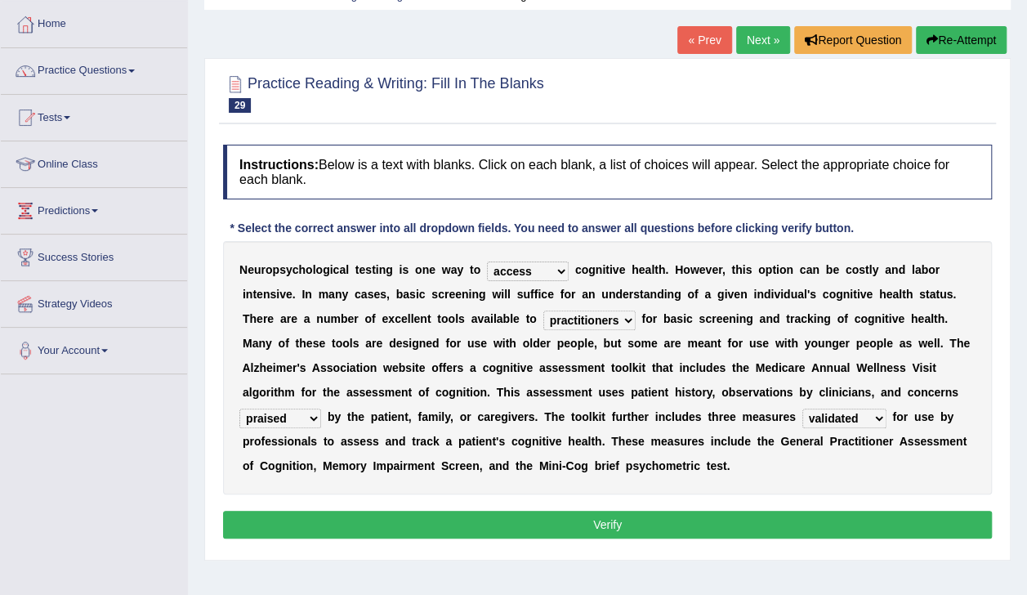
click at [802, 409] on select "validated intimidated dilapidated antedated" at bounding box center [844, 419] width 84 height 20
click at [633, 518] on button "Verify" at bounding box center [607, 525] width 769 height 28
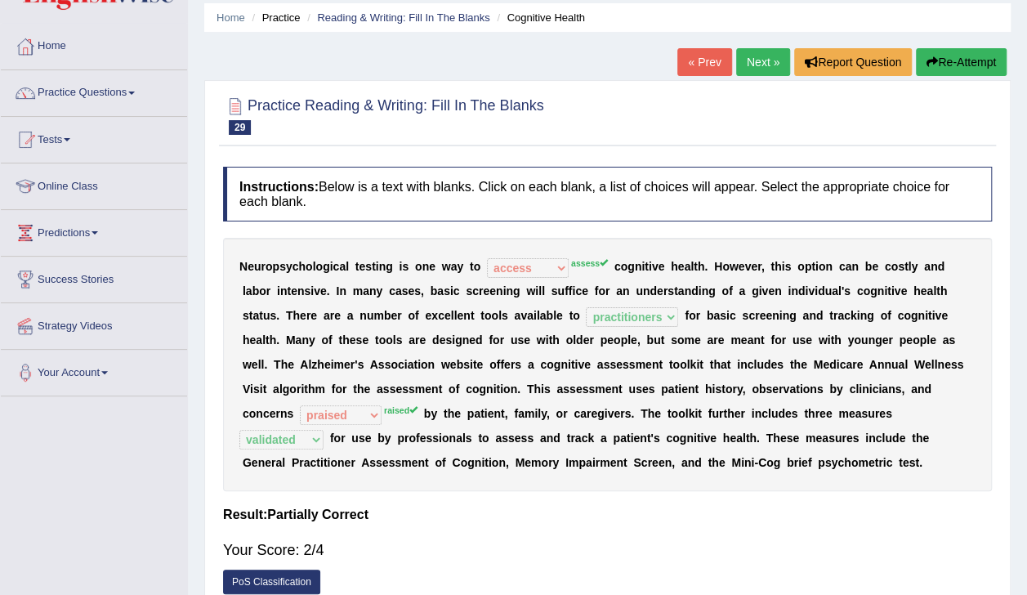
scroll to position [1, 0]
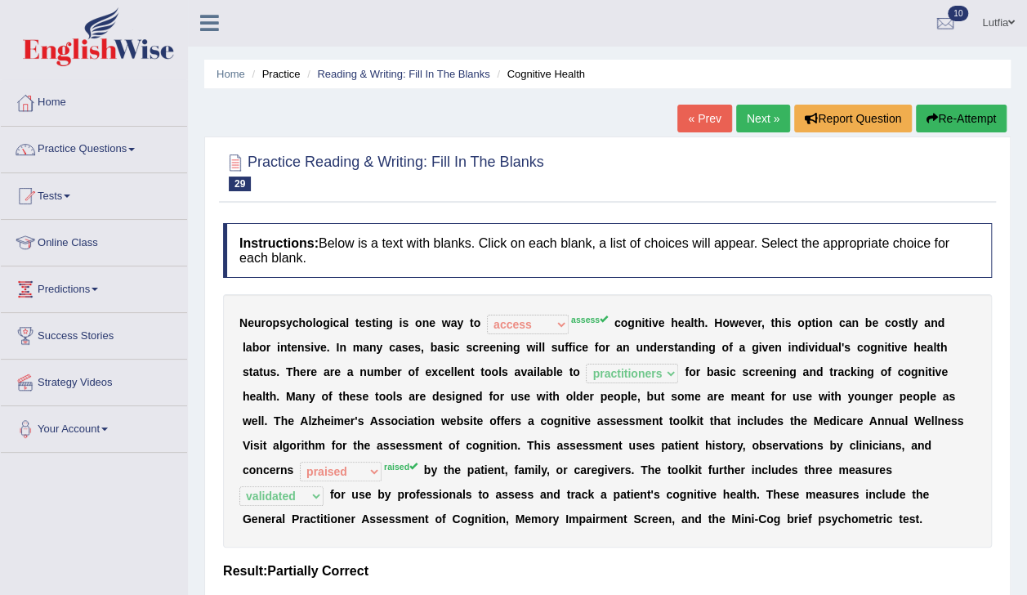
click at [963, 118] on button "Re-Attempt" at bounding box center [961, 119] width 91 height 28
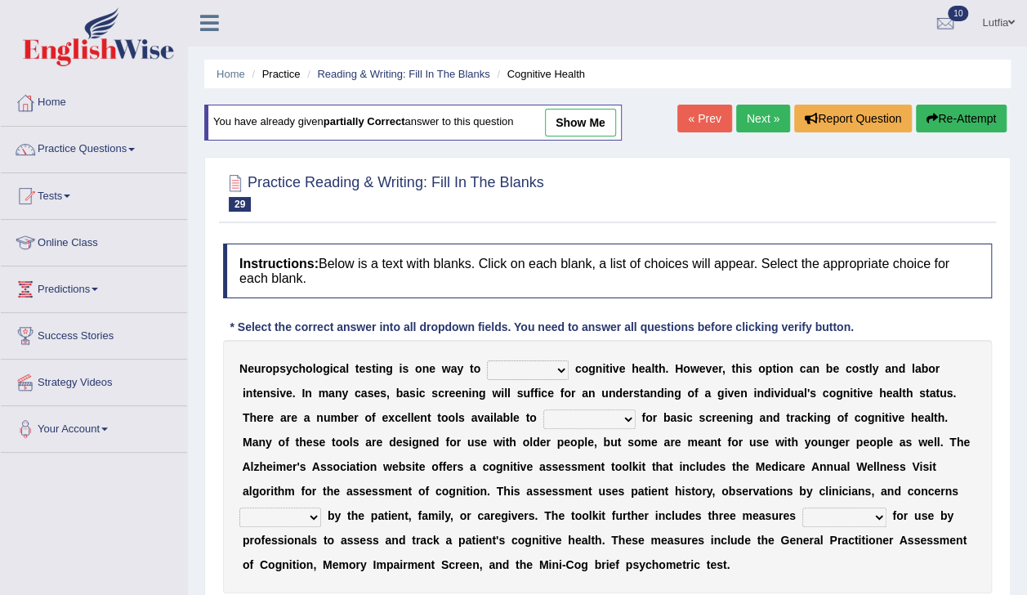
click at [540, 372] on select "obsess assess possess access" at bounding box center [528, 370] width 82 height 20
select select "assess"
click at [487, 360] on select "obsess assess possess access" at bounding box center [528, 370] width 82 height 20
click at [543, 425] on select "stationers practitioners petitioners questioners" at bounding box center [589, 419] width 92 height 20
select select "practitioners"
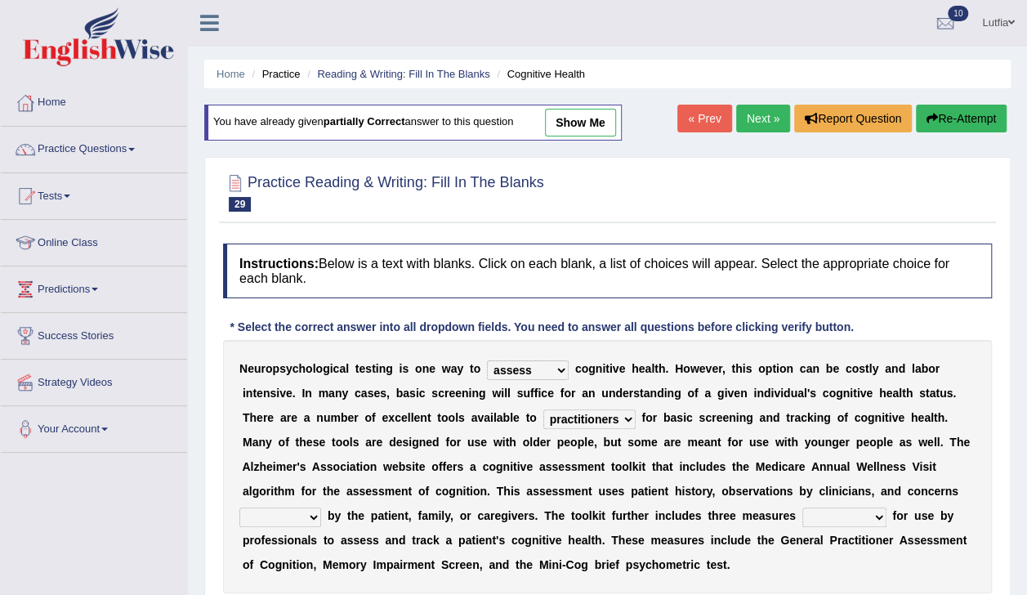
click at [543, 409] on select "stationers practitioners petitioners questioners" at bounding box center [589, 419] width 92 height 20
click at [321, 507] on select "raised rising arising praised" at bounding box center [280, 517] width 82 height 20
select select "raised"
click at [321, 507] on select "raised rising arising praised" at bounding box center [280, 517] width 82 height 20
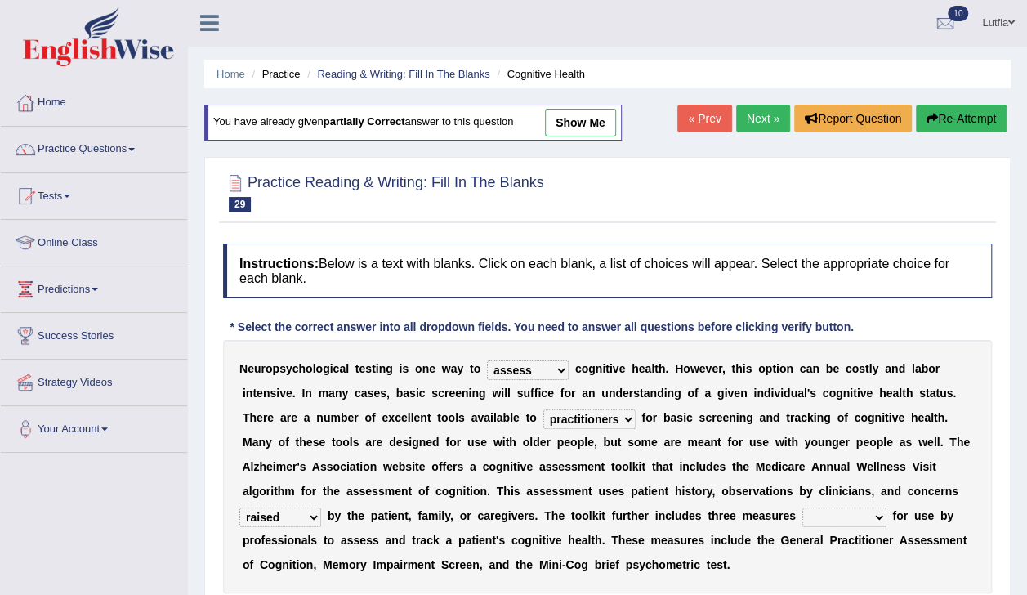
click at [585, 578] on div "N e u r o p s y c h o l o g i c a l t e s t i n g i s o n e w a y t o obsess as…" at bounding box center [607, 466] width 769 height 253
click at [802, 509] on select "validated intimidated dilapidated antedated" at bounding box center [844, 517] width 84 height 20
select select "intimidated"
click at [802, 507] on select "validated intimidated dilapidated antedated" at bounding box center [844, 517] width 84 height 20
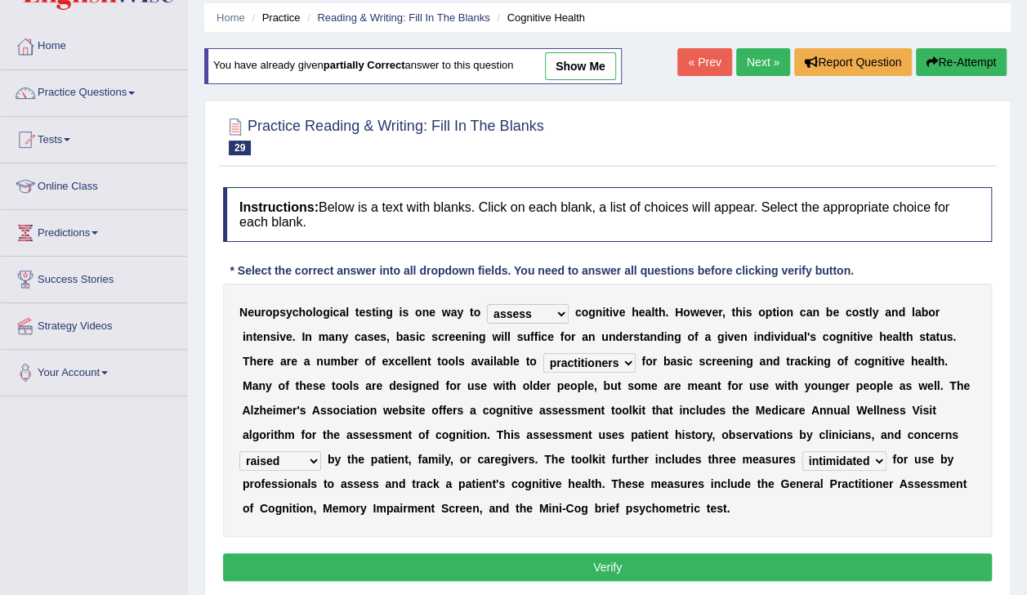
scroll to position [60, 0]
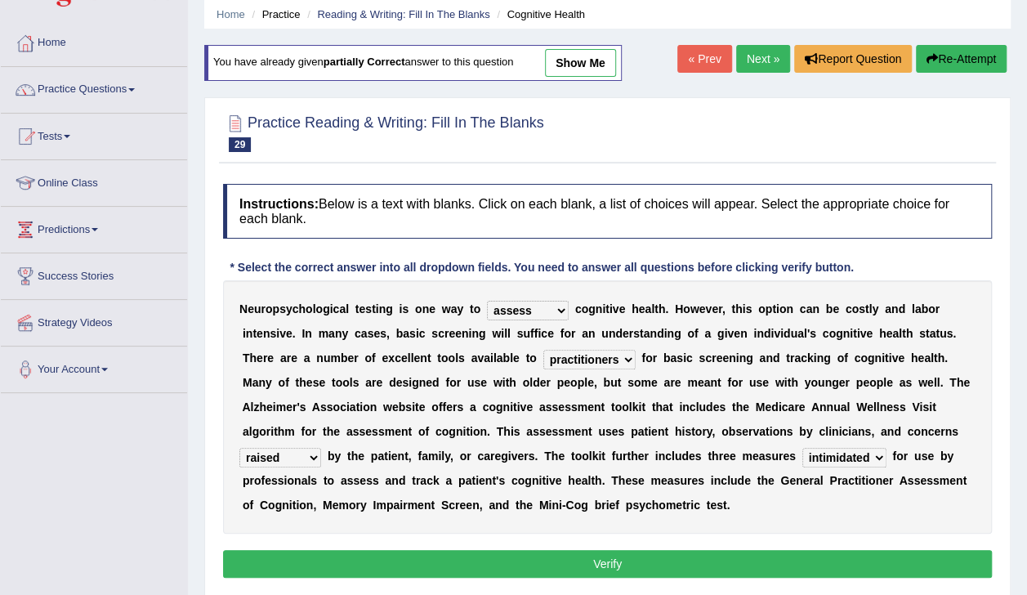
click at [684, 567] on button "Verify" at bounding box center [607, 564] width 769 height 28
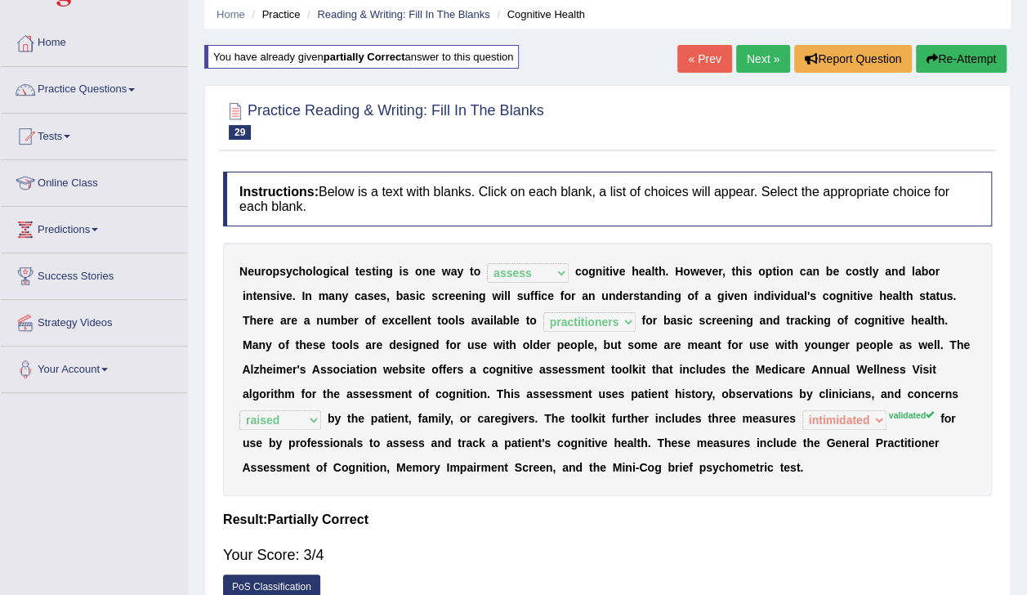
click at [957, 67] on button "Re-Attempt" at bounding box center [961, 59] width 91 height 28
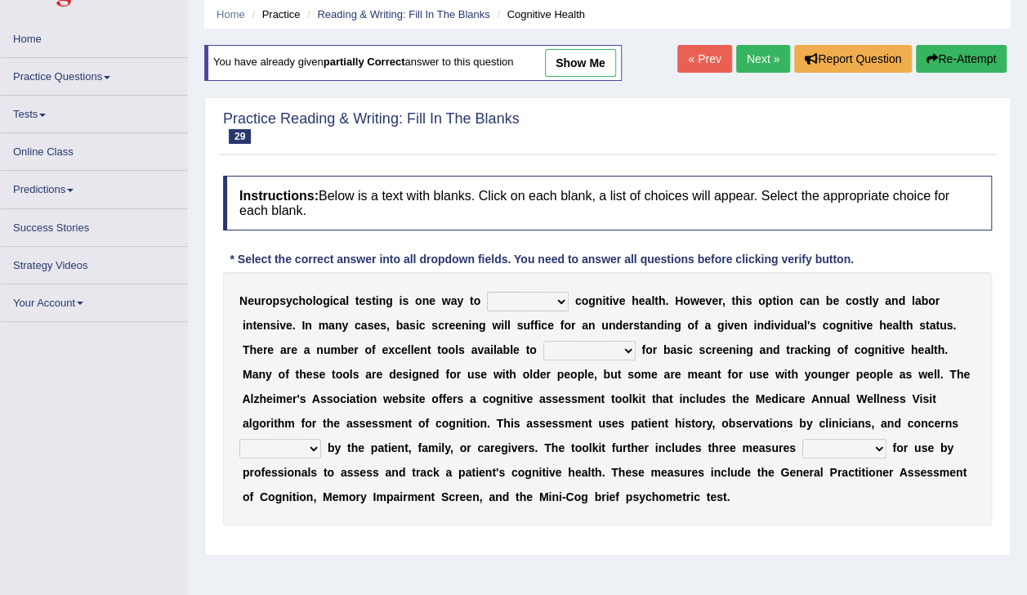
click at [539, 303] on select "obsess assess possess access" at bounding box center [528, 302] width 82 height 20
select select "assess"
click at [487, 292] on select "obsess assess possess access" at bounding box center [528, 302] width 82 height 20
click at [543, 351] on select "stationers practitioners petitioners questioners" at bounding box center [589, 351] width 92 height 20
select select "practitioners"
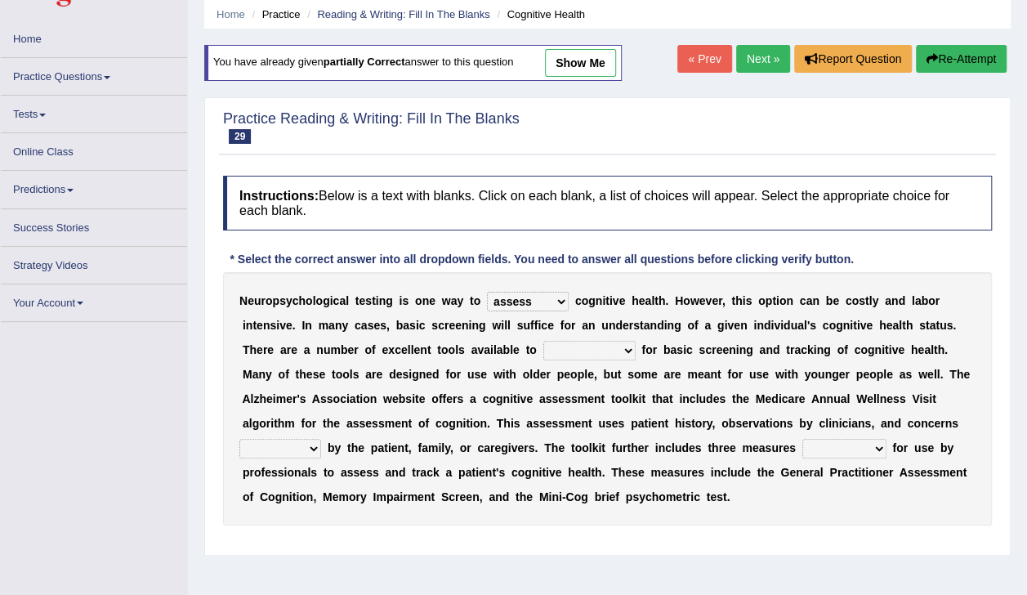
click at [543, 341] on select "stationers practitioners petitioners questioners" at bounding box center [589, 351] width 92 height 20
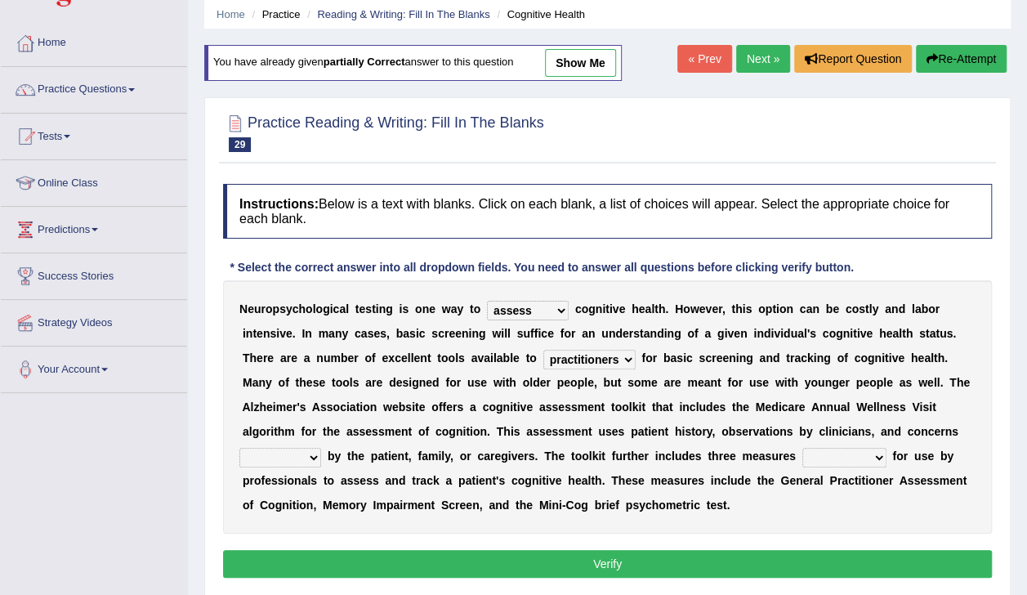
click at [321, 448] on select "raised rising arising praised" at bounding box center [280, 458] width 82 height 20
select select "raised"
click at [321, 448] on select "raised rising arising praised" at bounding box center [280, 458] width 82 height 20
click at [802, 456] on select "validated intimidated dilapidated antedated" at bounding box center [844, 458] width 84 height 20
select select "validated"
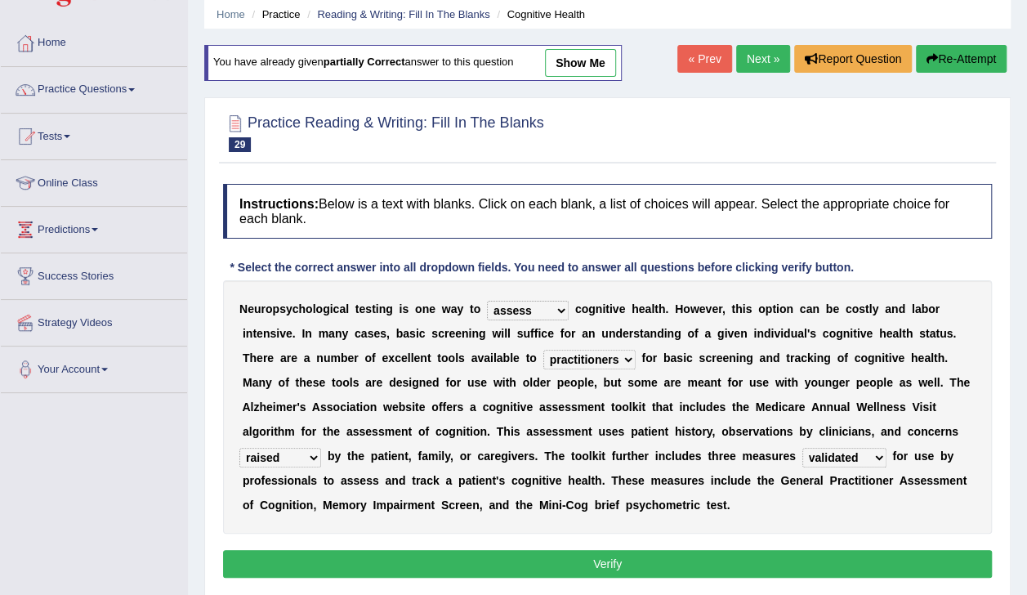
click at [802, 448] on select "validated intimidated dilapidated antedated" at bounding box center [844, 458] width 84 height 20
click at [598, 561] on button "Verify" at bounding box center [607, 564] width 769 height 28
